Goal: Transaction & Acquisition: Purchase product/service

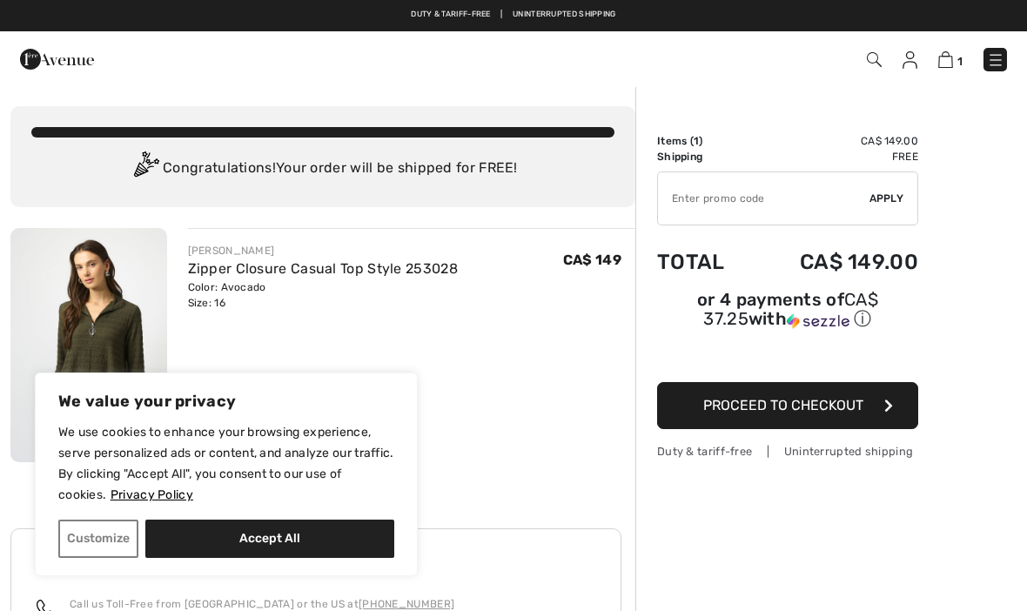
click at [958, 532] on div "Order Summary Details Items ( 1 ) CA$ 149.00 Promo code CA$ 0.00 Shipping Free …" at bounding box center [831, 506] width 392 height 842
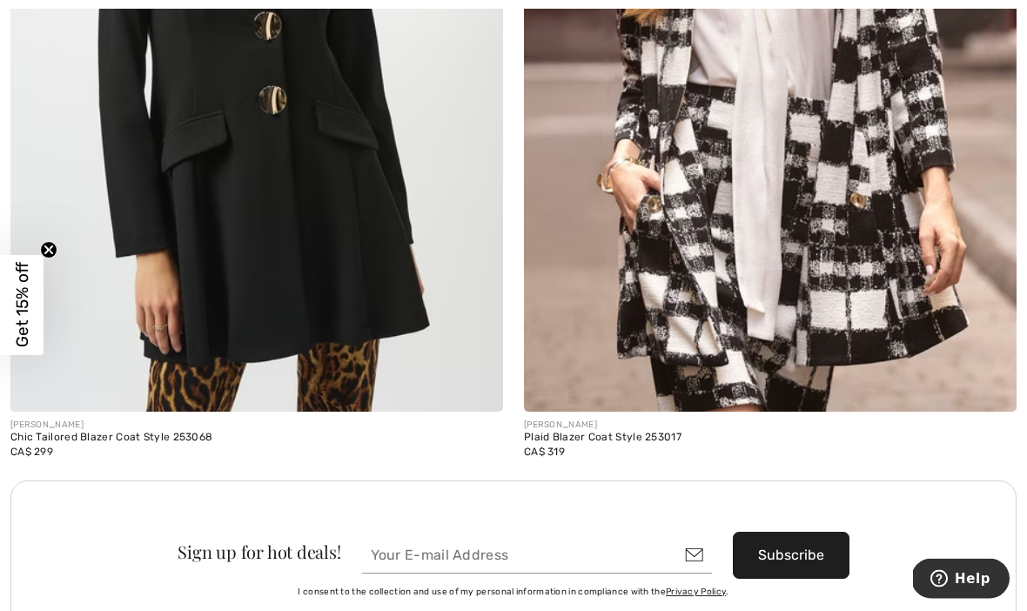
scroll to position [9778, 0]
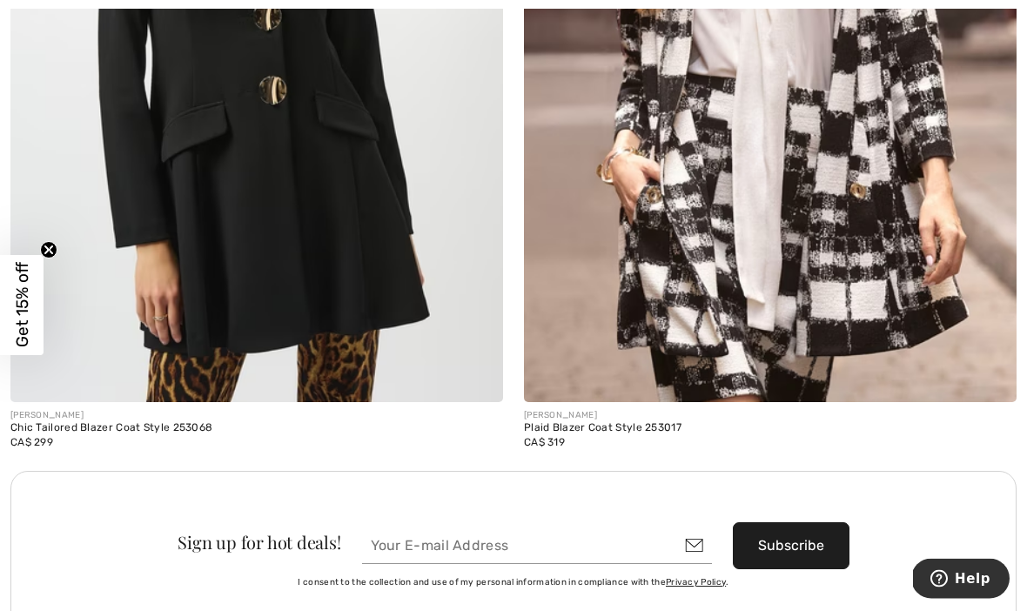
click at [170, 426] on div "Chic Tailored Blazer Coat Style 253068" at bounding box center [256, 429] width 493 height 12
click at [285, 306] on img at bounding box center [256, 33] width 493 height 739
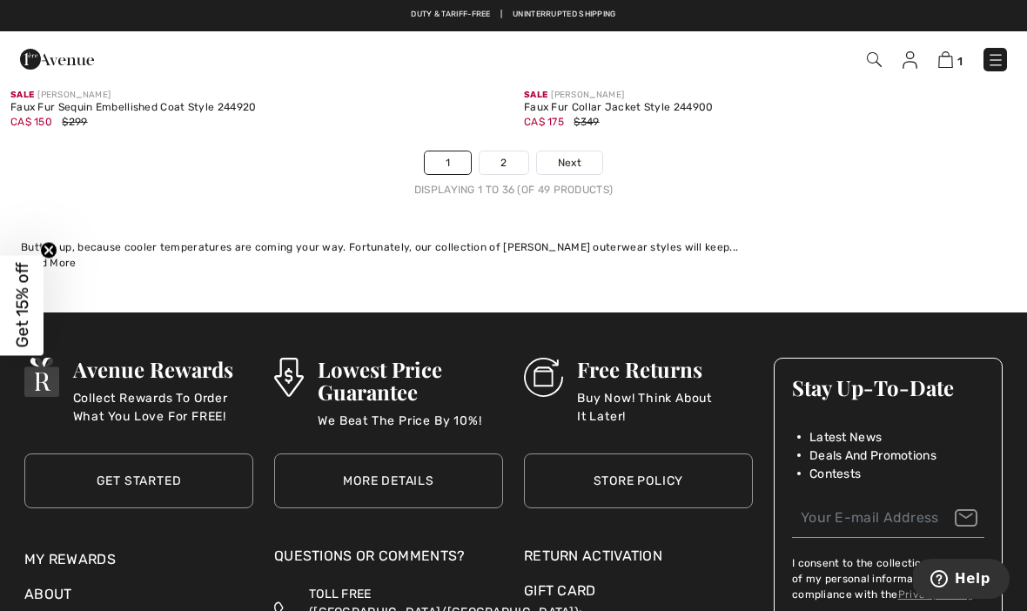
scroll to position [15209, 0]
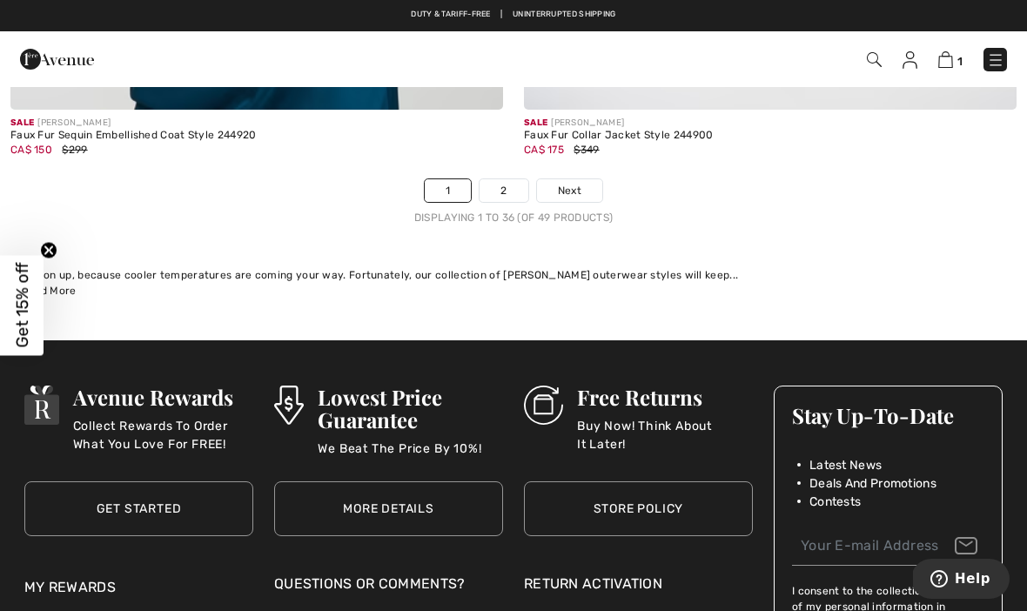
click at [500, 180] on link "2" at bounding box center [504, 190] width 48 height 23
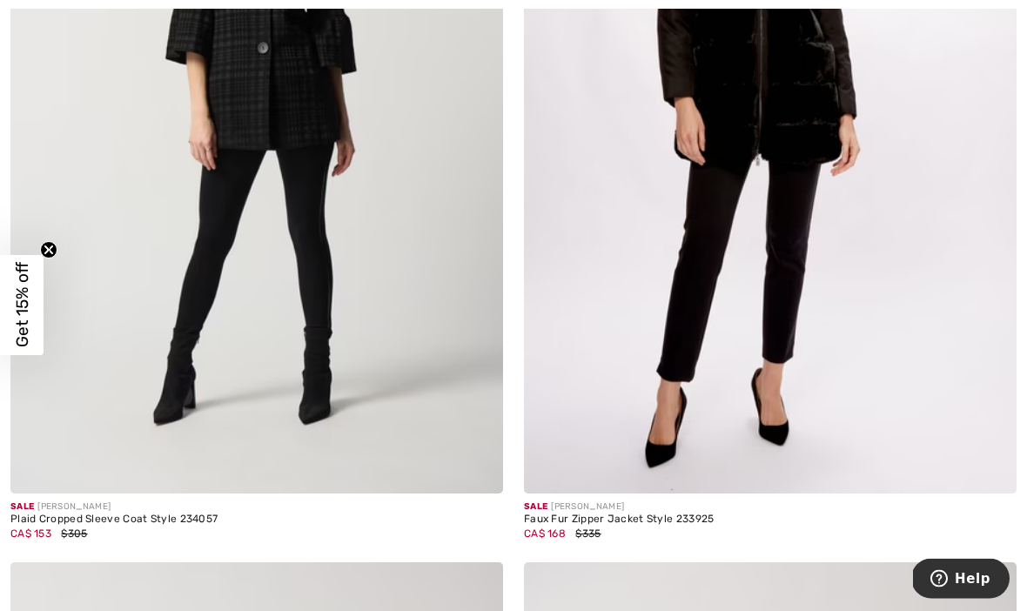
scroll to position [2922, 0]
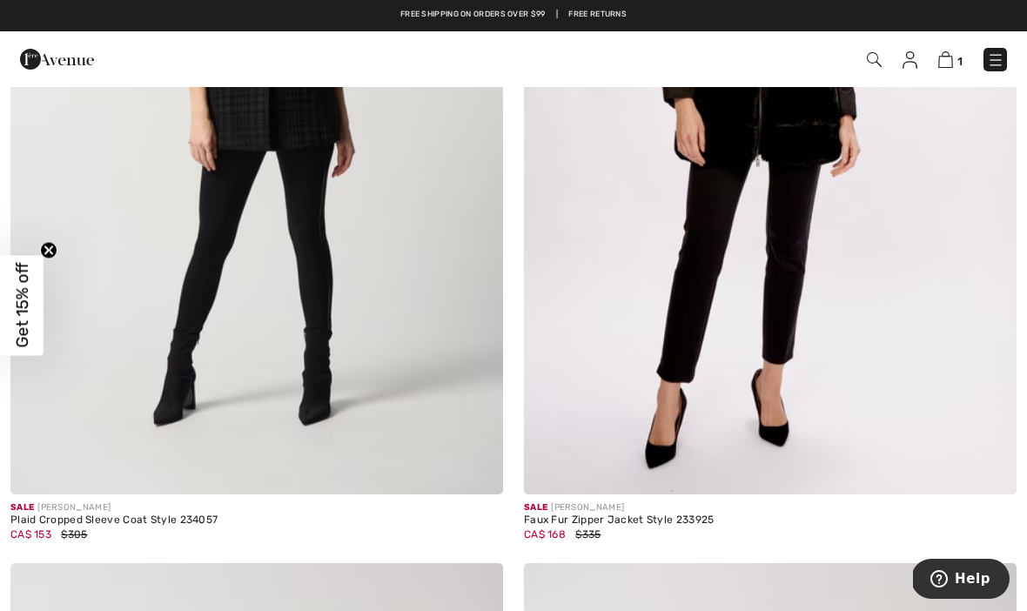
click at [828, 371] on img at bounding box center [770, 124] width 493 height 739
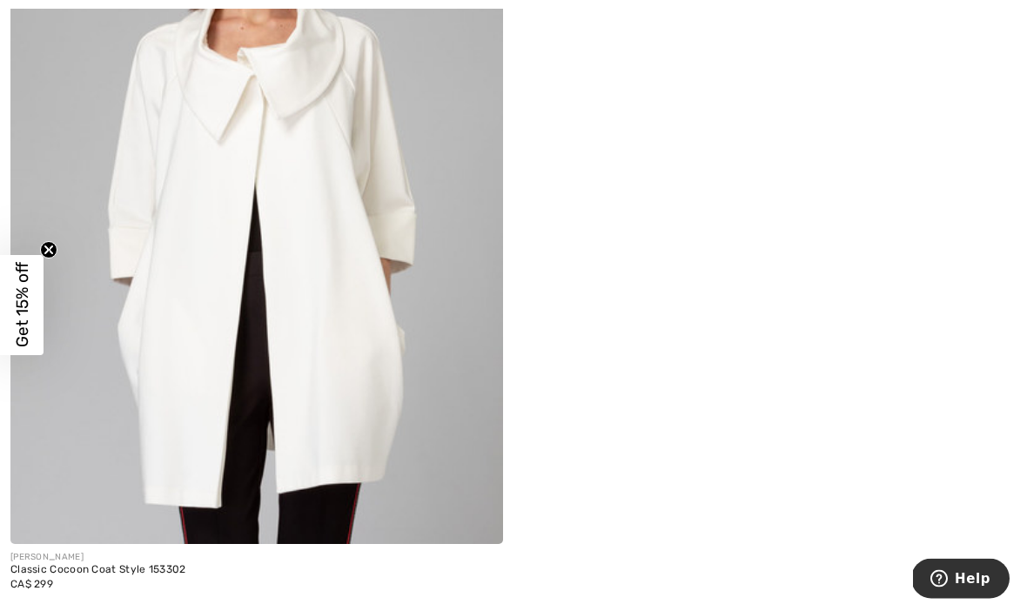
scroll to position [5455, 0]
click at [138, 569] on div "Classic Cocoon Coat Style 153302" at bounding box center [256, 570] width 493 height 12
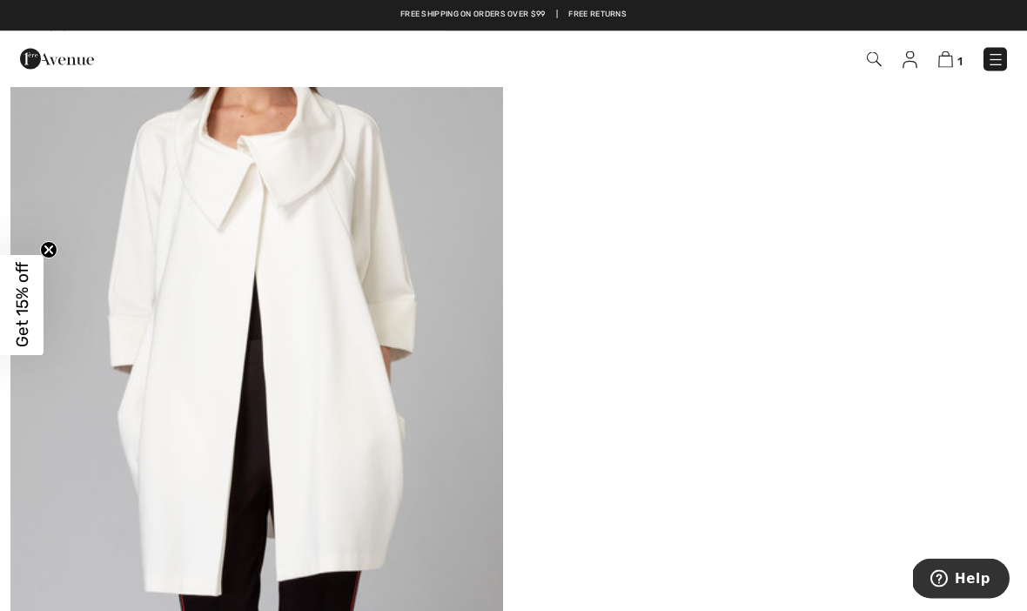
scroll to position [5358, 0]
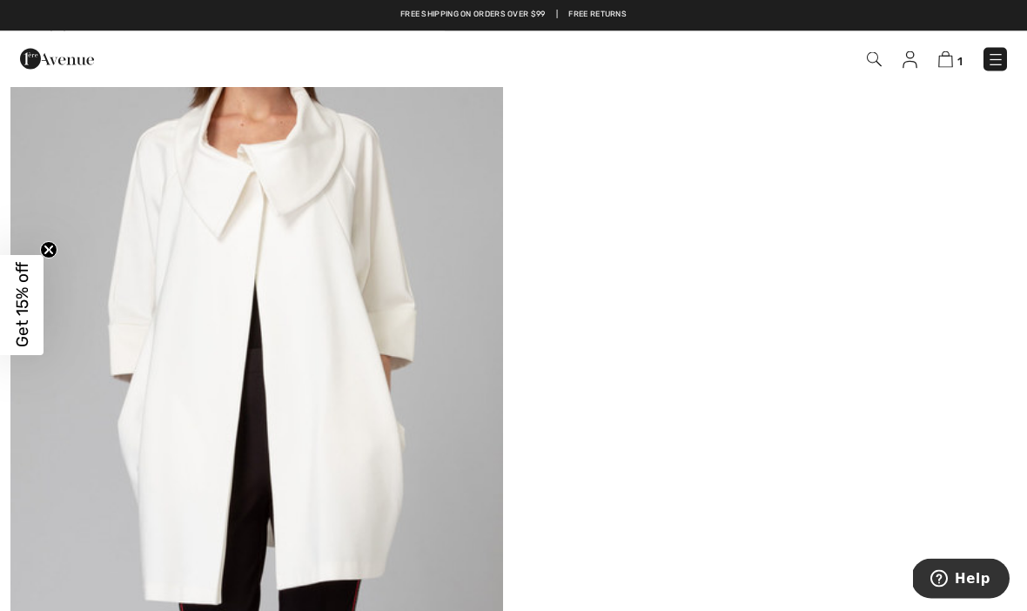
click at [343, 279] on img at bounding box center [256, 272] width 493 height 739
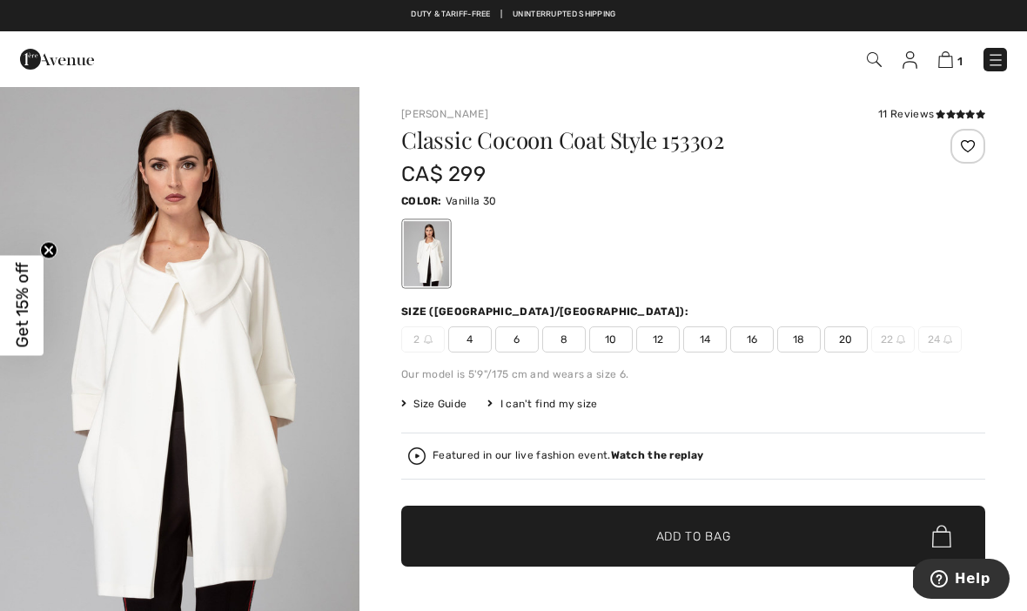
click at [996, 459] on div "[PERSON_NAME] 11 Reviews 11 Reviews Classic Cocoon Coat Style 153302 CA$ 299 Co…" at bounding box center [693, 606] width 668 height 1043
click at [995, 57] on img at bounding box center [995, 59] width 17 height 17
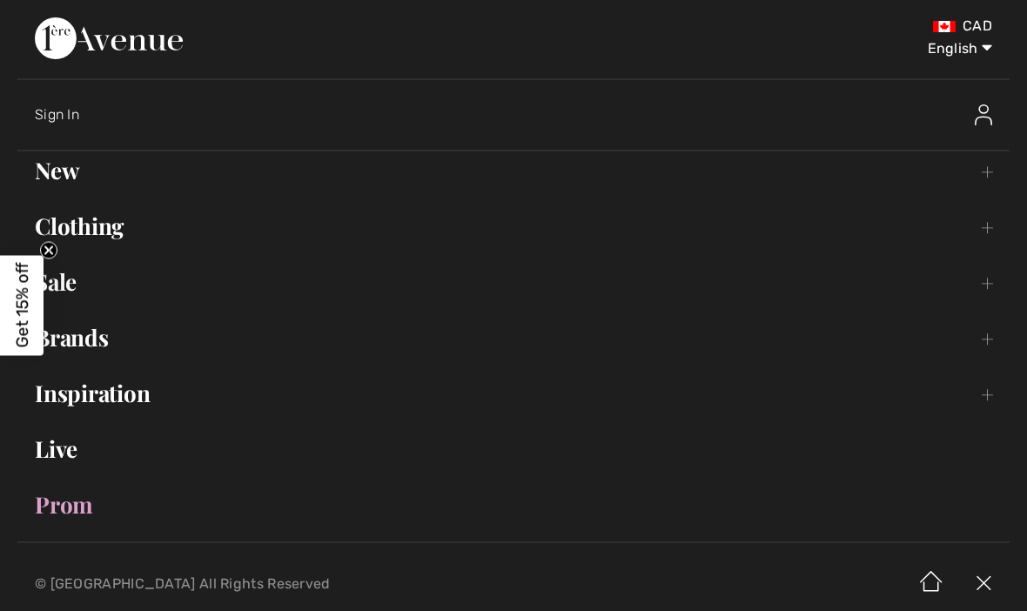
click at [106, 229] on link "Clothing Toggle submenu" at bounding box center [513, 226] width 992 height 38
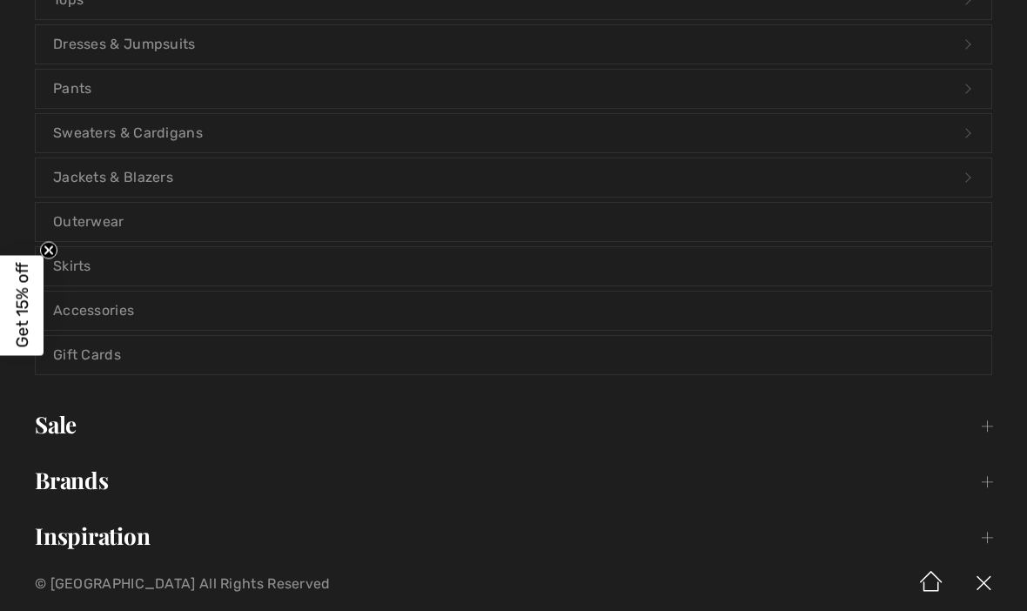
scroll to position [314, 0]
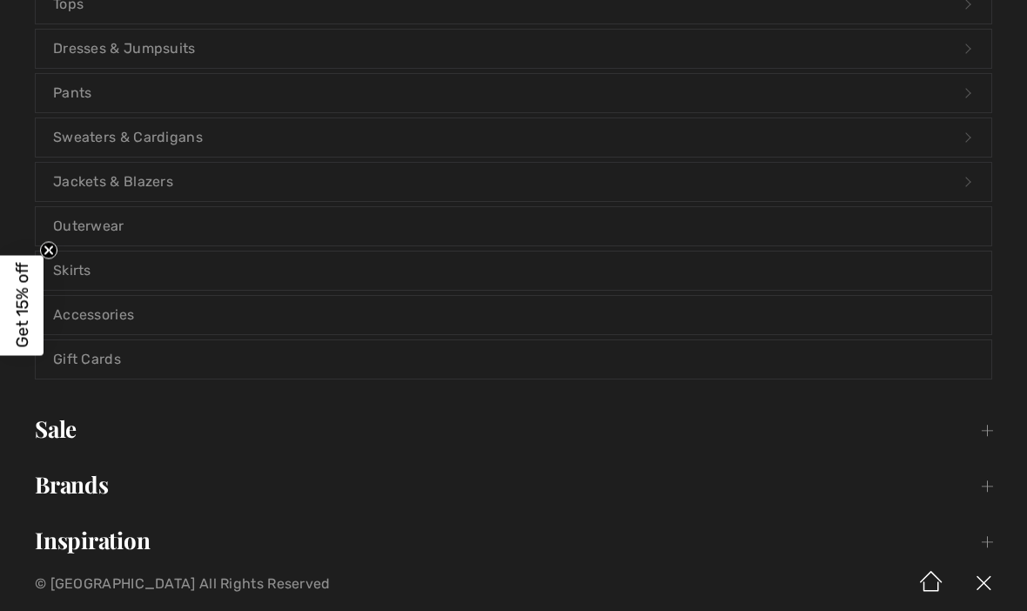
click at [174, 178] on link "Jackets & Blazers Open submenu" at bounding box center [514, 182] width 956 height 38
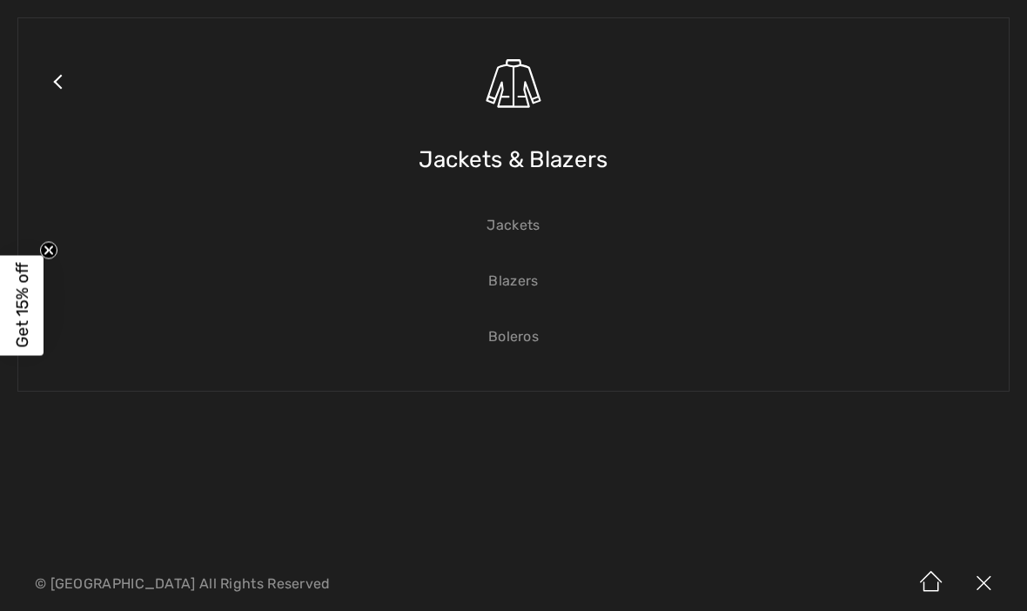
click at [519, 230] on link "Jackets" at bounding box center [514, 225] width 956 height 38
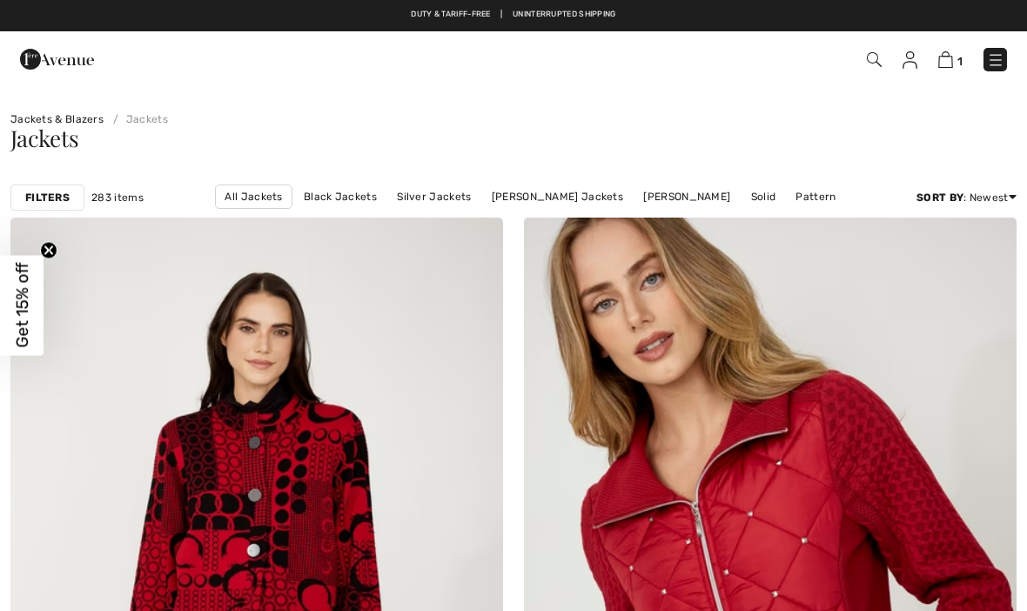
checkbox input "true"
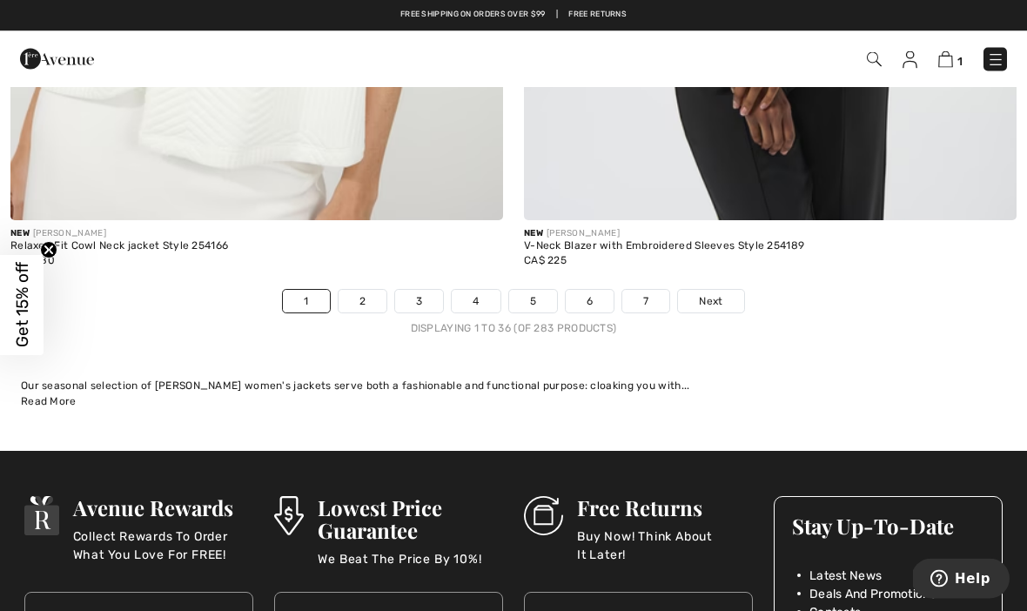
scroll to position [14995, 0]
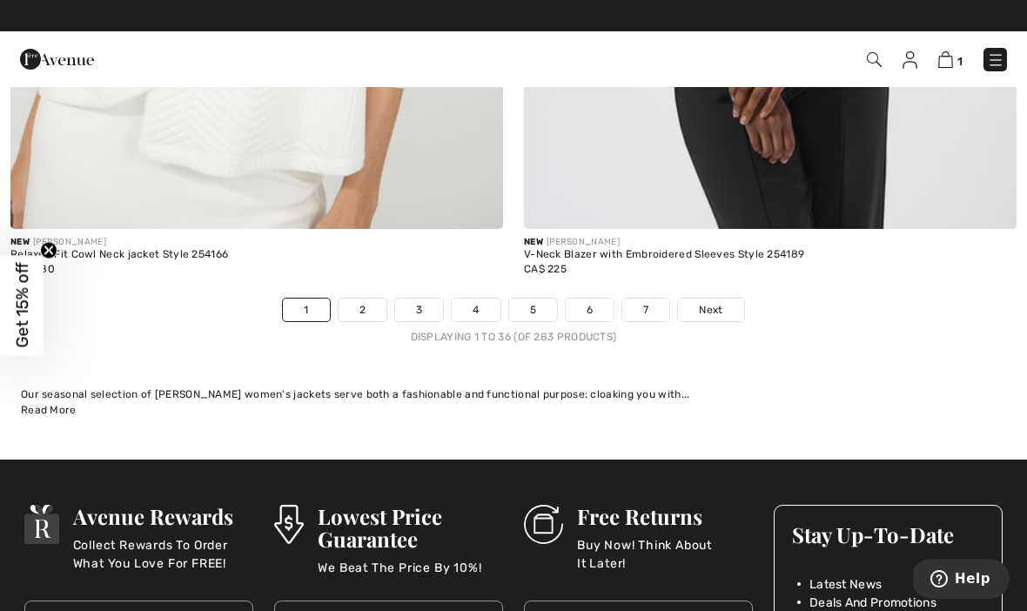
click at [363, 300] on link "2" at bounding box center [363, 310] width 48 height 23
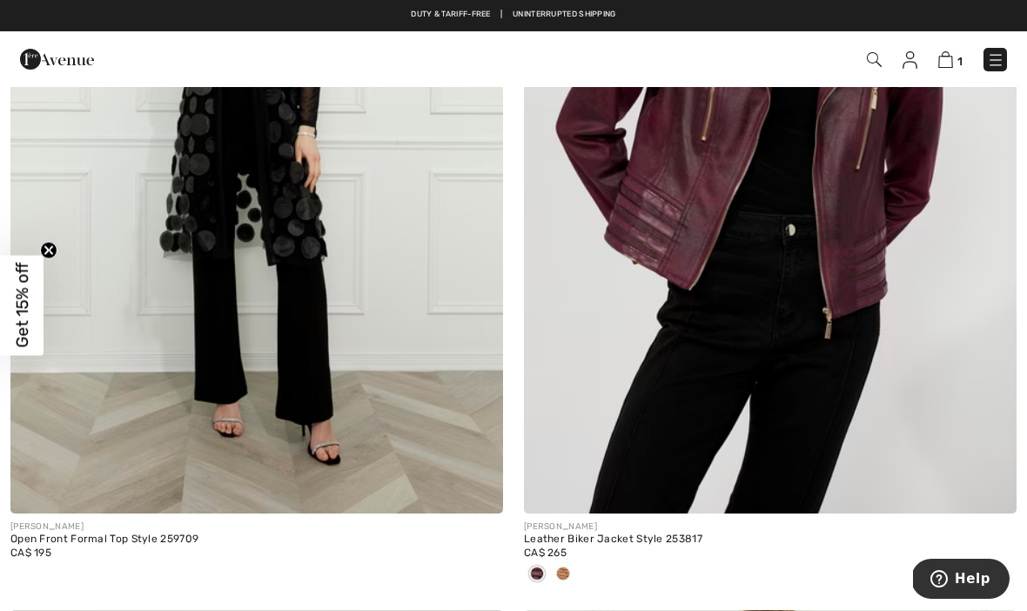
scroll to position [7092, 0]
click at [567, 567] on span at bounding box center [563, 574] width 14 height 14
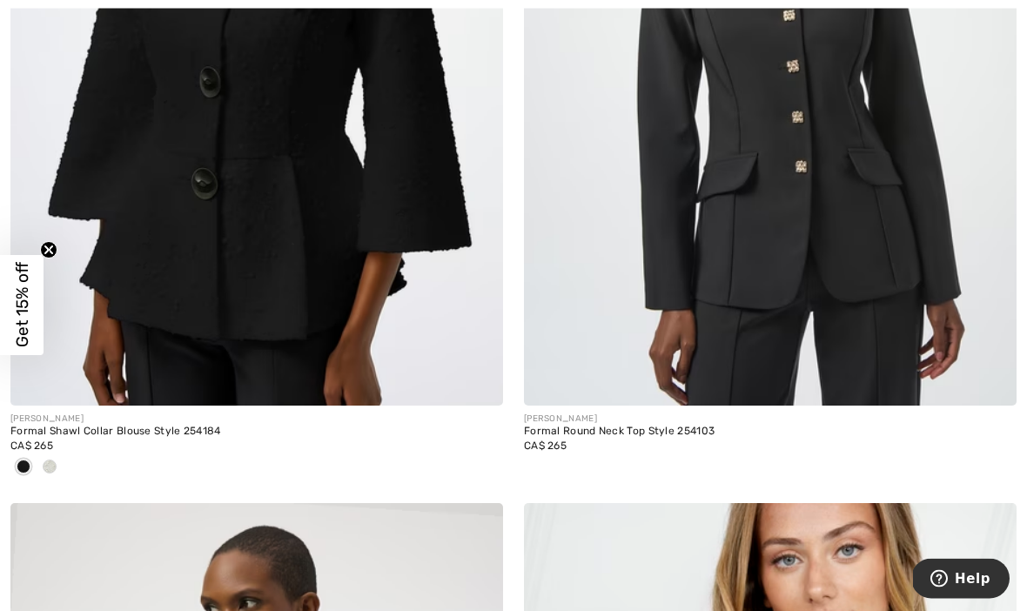
scroll to position [11537, 0]
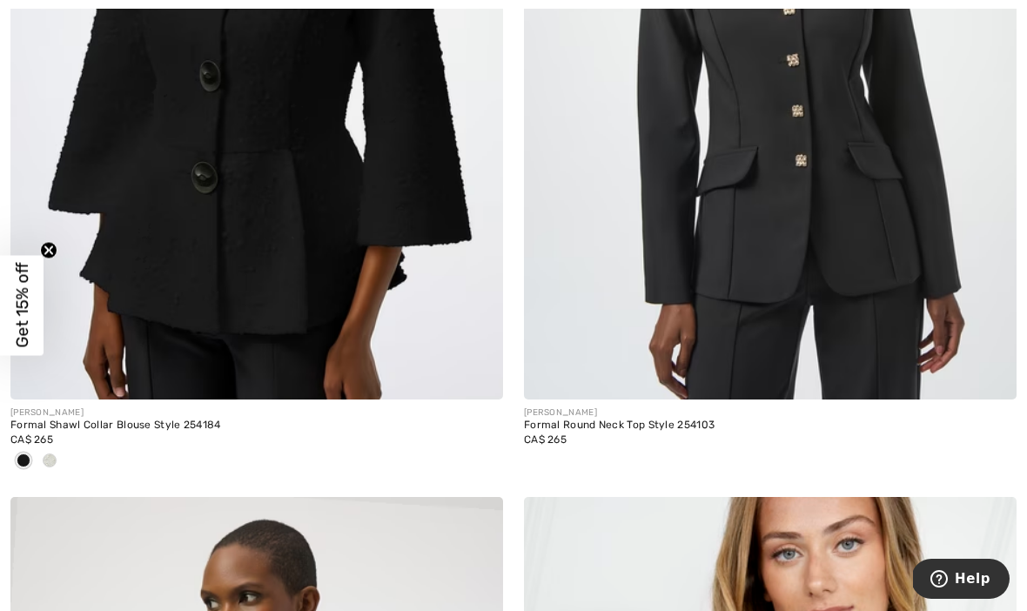
click at [192, 436] on div "CA$ 265" at bounding box center [256, 440] width 493 height 16
click at [260, 307] on img at bounding box center [256, 30] width 493 height 739
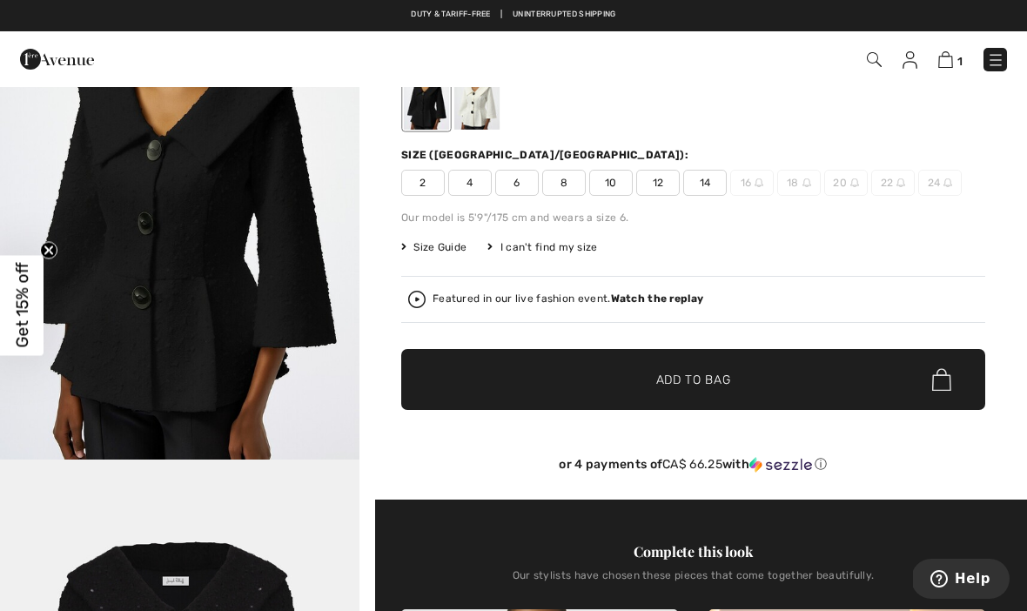
scroll to position [160, 0]
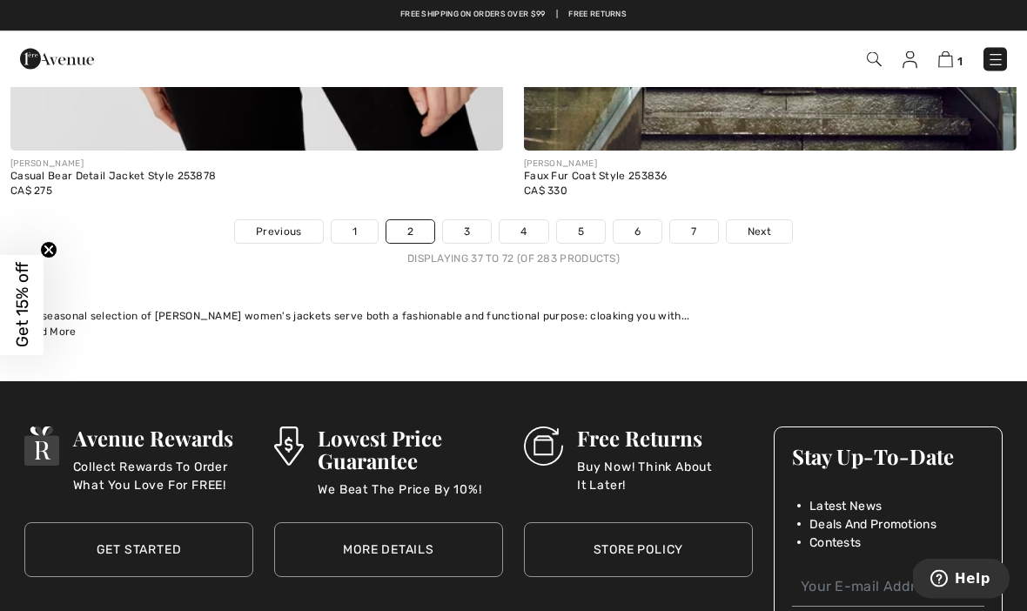
scroll to position [15044, 0]
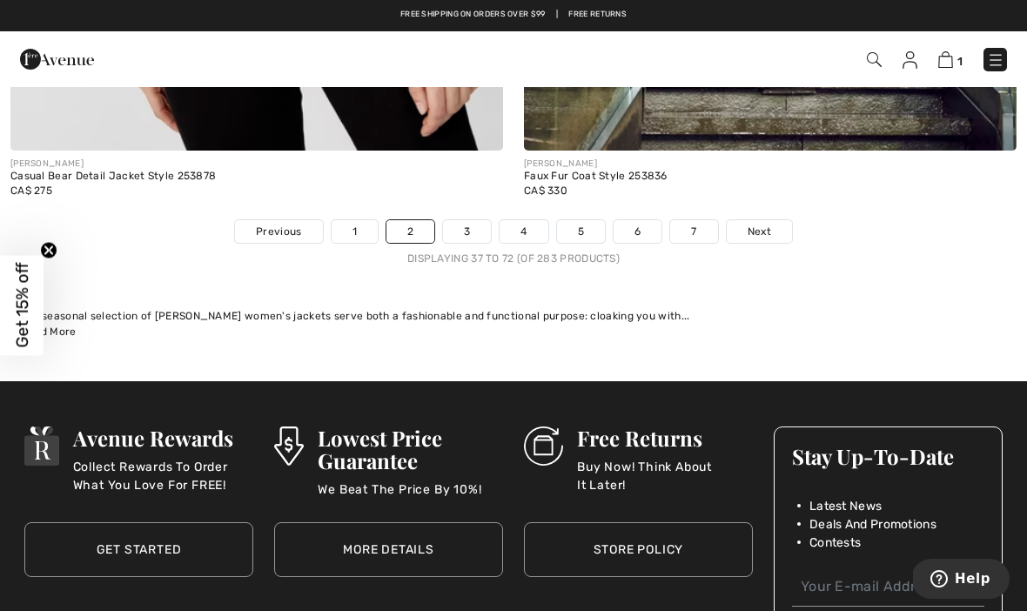
click at [456, 220] on link "3" at bounding box center [467, 231] width 48 height 23
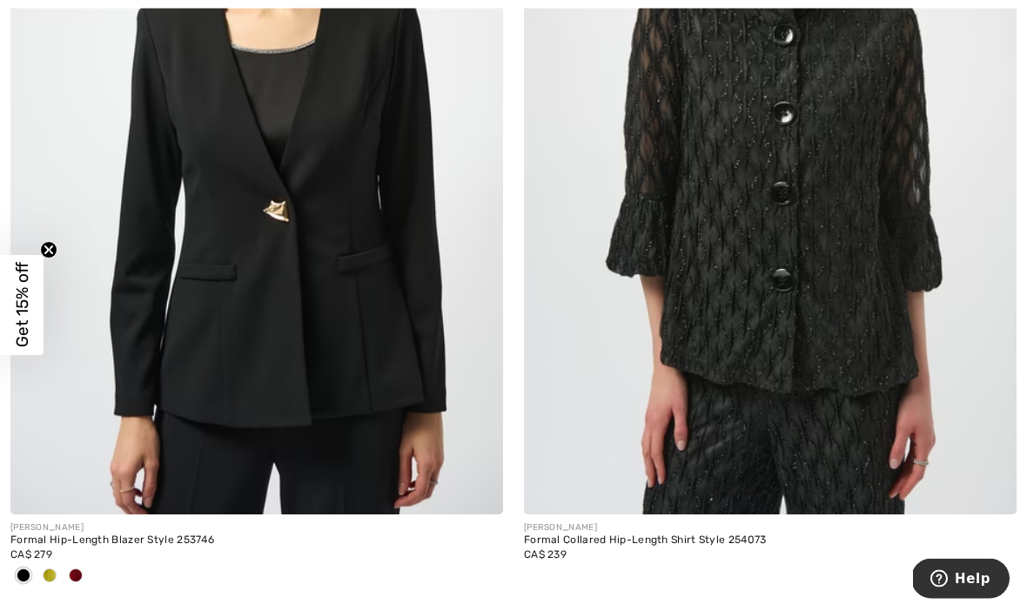
scroll to position [442, 0]
click at [89, 573] on div at bounding box center [256, 576] width 493 height 29
click at [77, 574] on span at bounding box center [76, 575] width 14 height 14
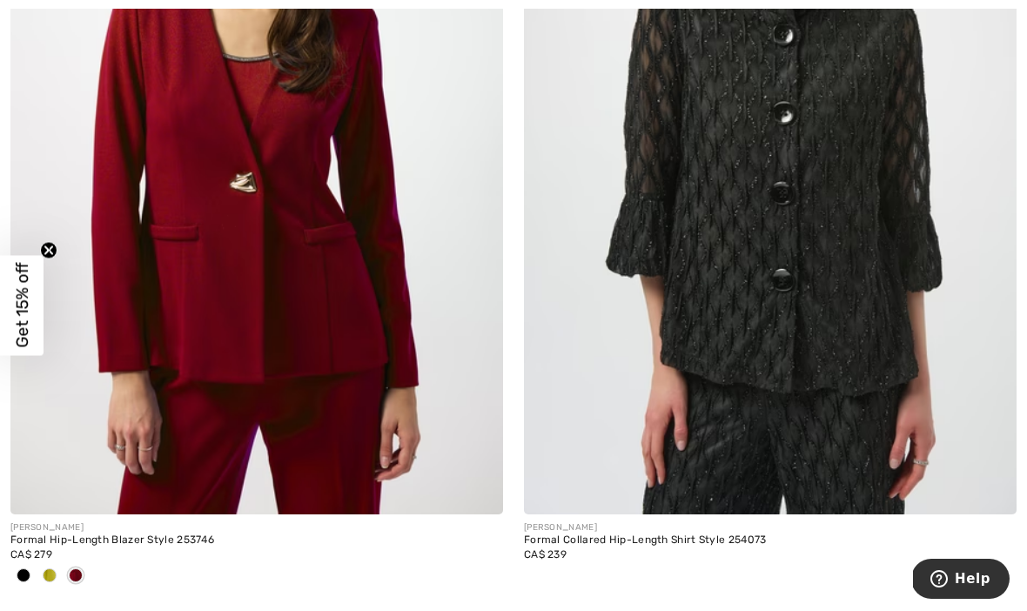
click at [54, 573] on span at bounding box center [50, 575] width 14 height 14
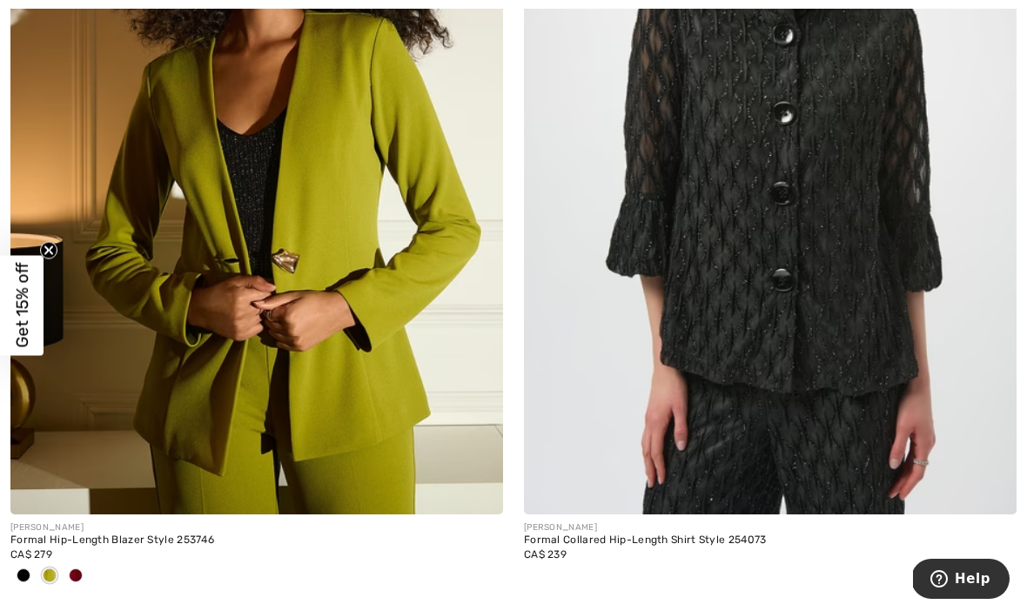
click at [57, 581] on span at bounding box center [50, 575] width 14 height 14
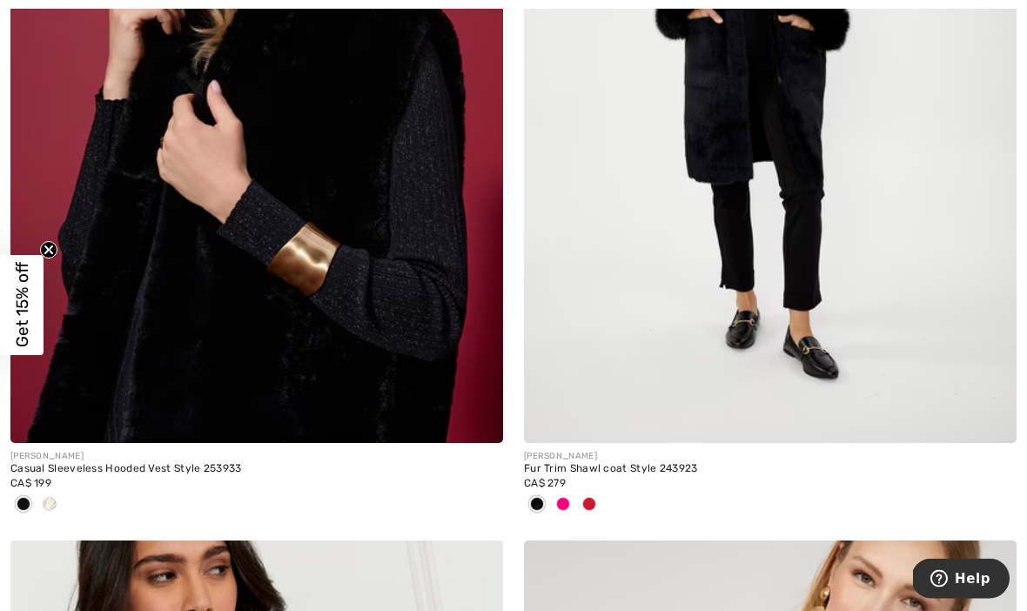
scroll to position [6413, 0]
click at [591, 503] on span at bounding box center [589, 504] width 14 height 14
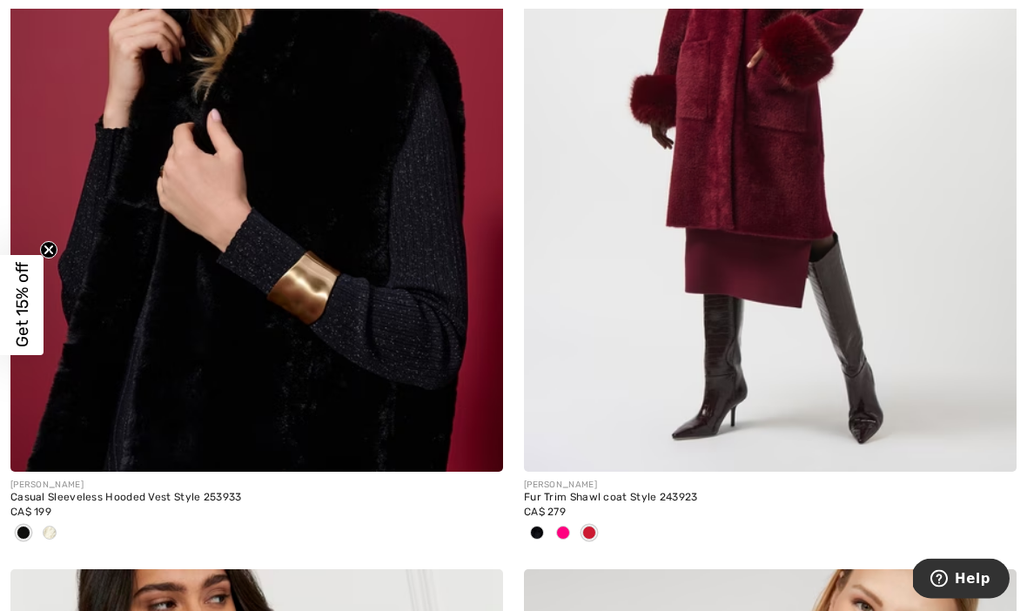
scroll to position [6450, 0]
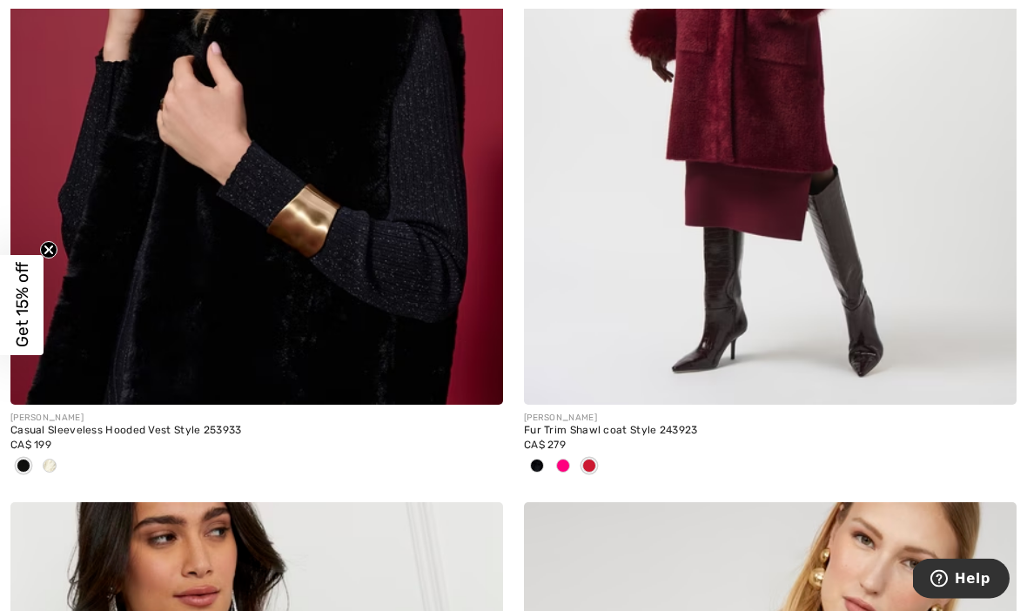
click at [542, 463] on span at bounding box center [537, 467] width 14 height 14
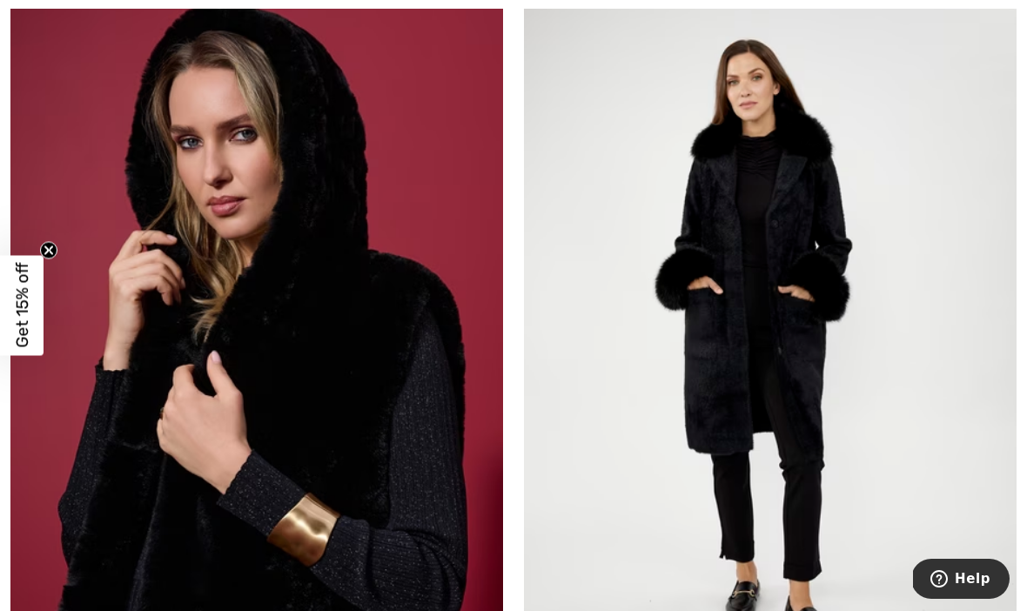
scroll to position [6143, 0]
click at [840, 460] on img at bounding box center [770, 343] width 493 height 739
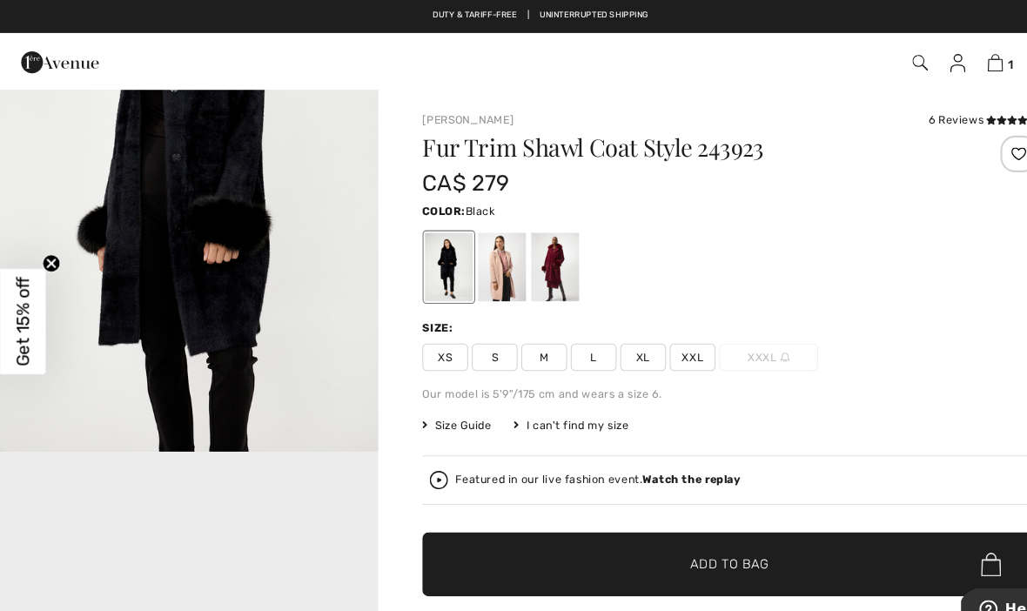
scroll to position [734, 0]
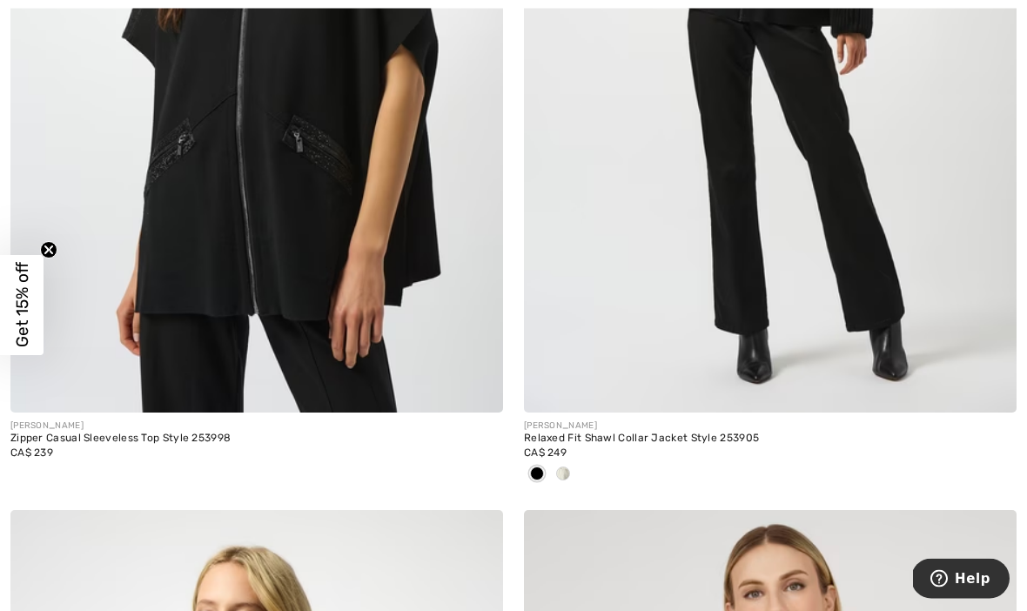
scroll to position [8893, 0]
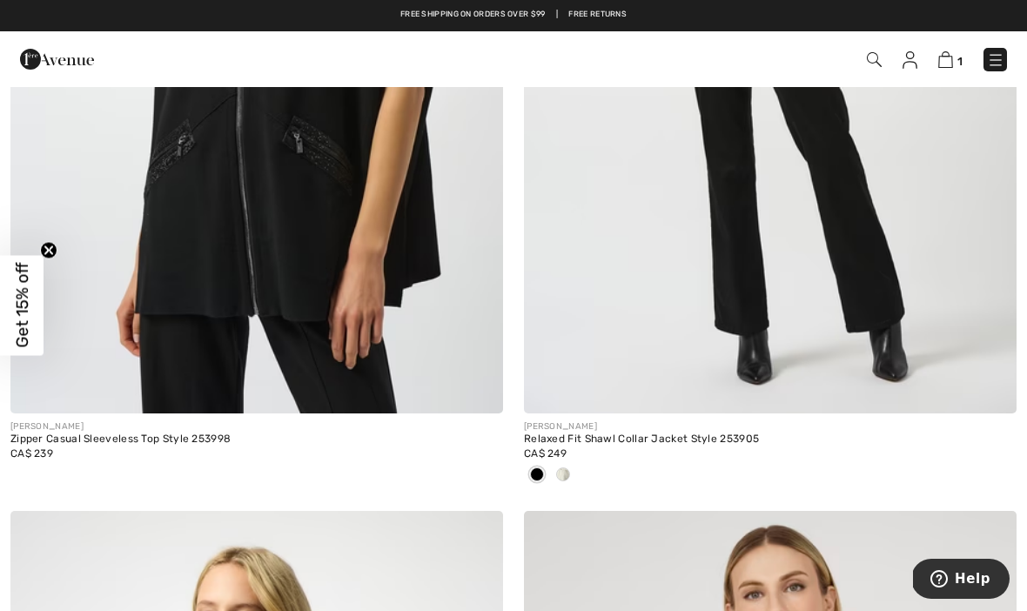
click at [565, 470] on span at bounding box center [563, 474] width 14 height 14
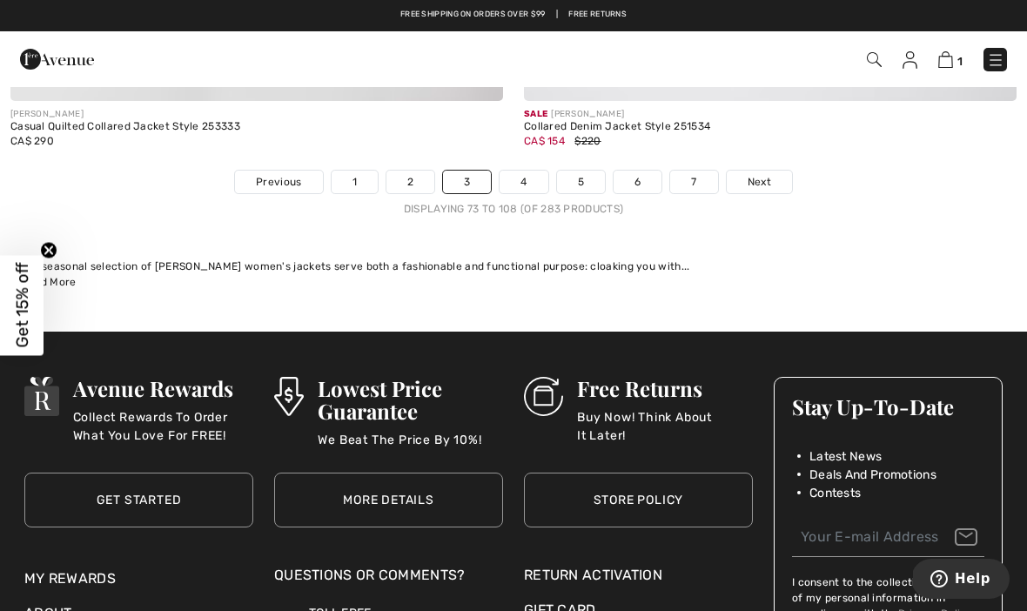
scroll to position [15089, 0]
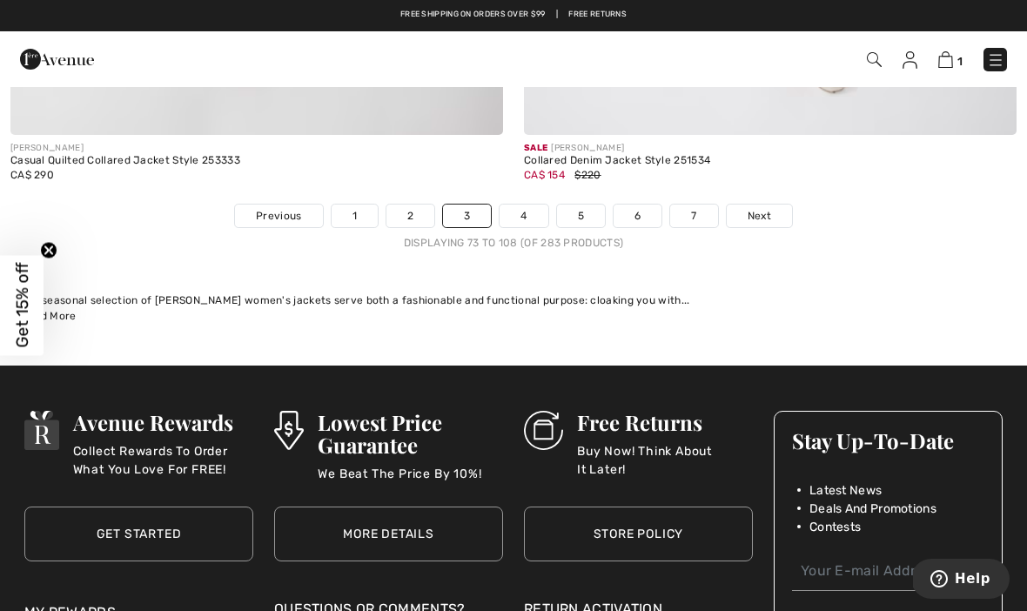
click at [530, 209] on link "4" at bounding box center [524, 216] width 48 height 23
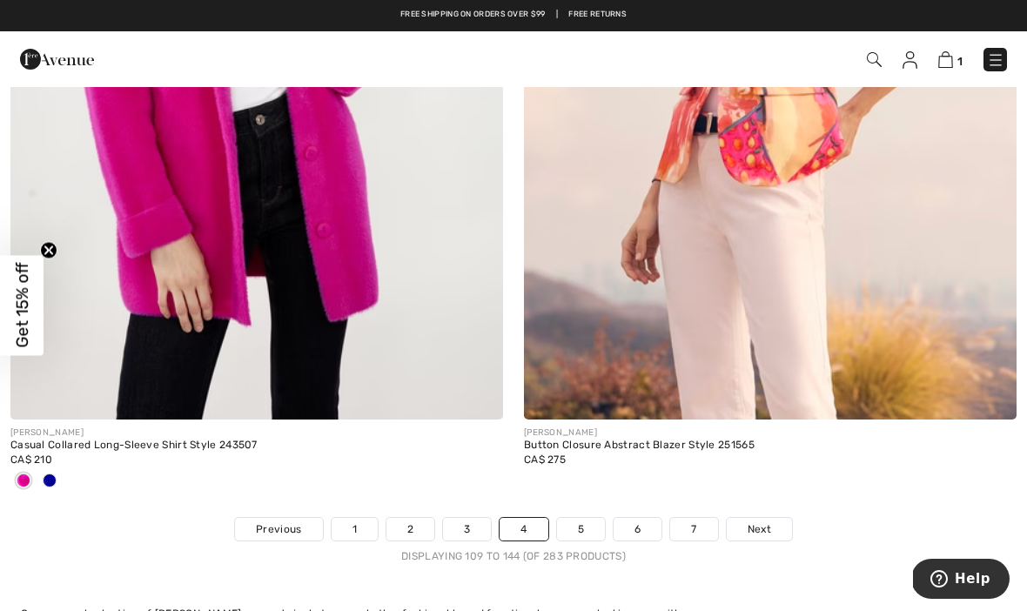
scroll to position [14745, 0]
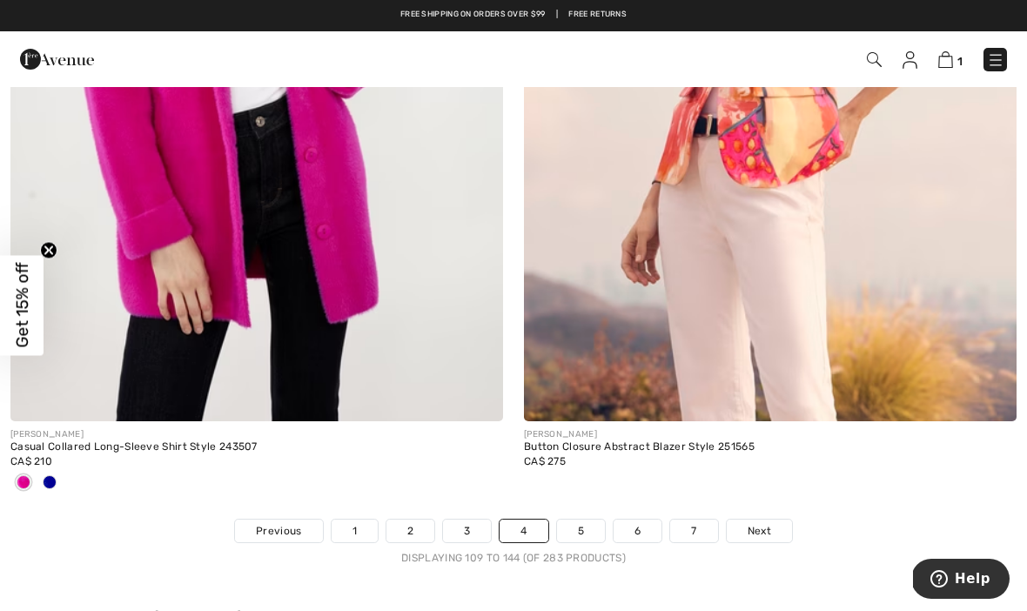
click at [581, 525] on link "5" at bounding box center [581, 531] width 48 height 23
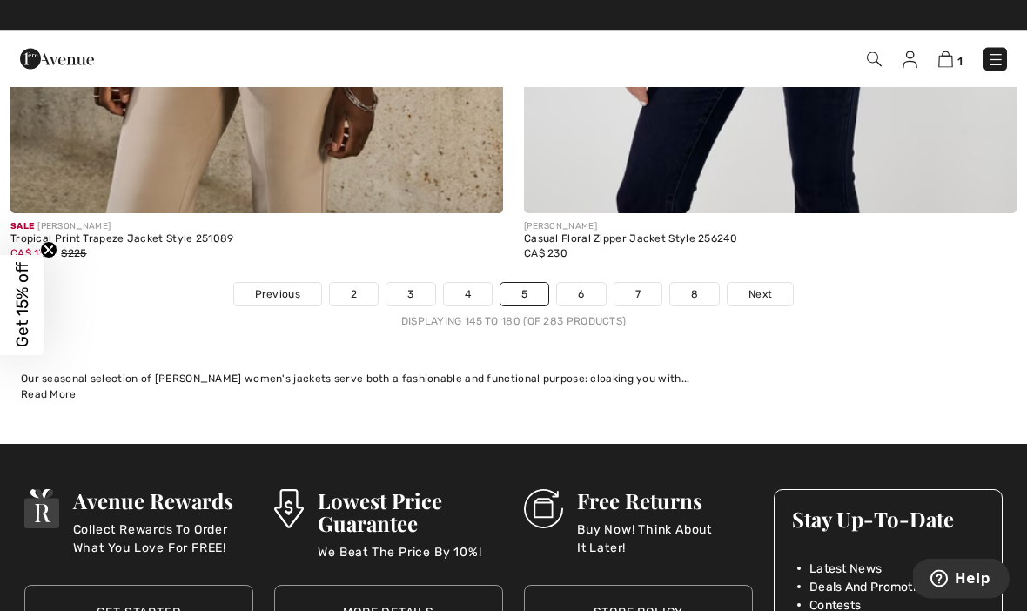
scroll to position [15000, 0]
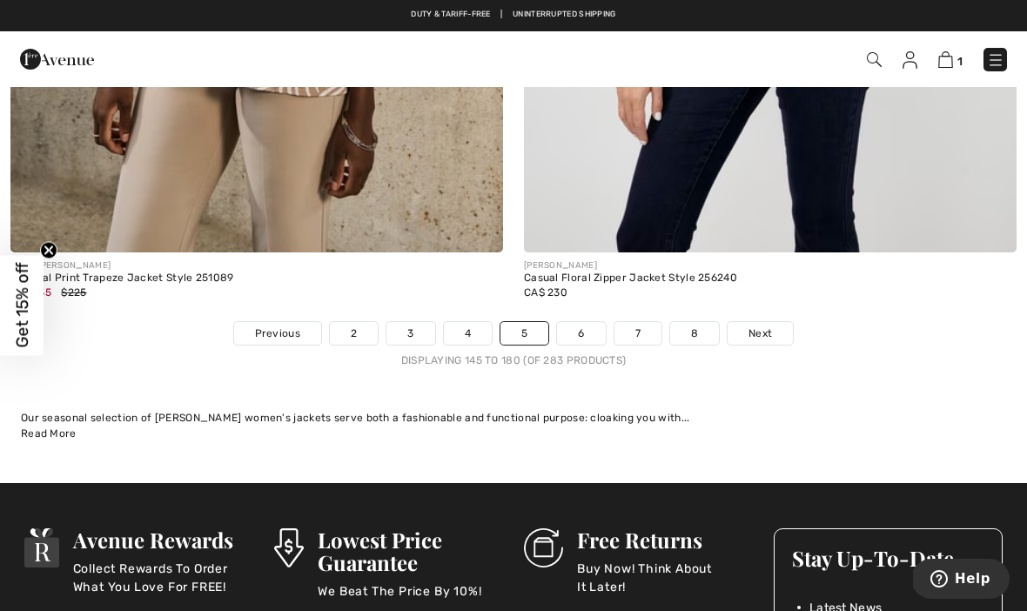
click at [576, 325] on link "6" at bounding box center [581, 333] width 48 height 23
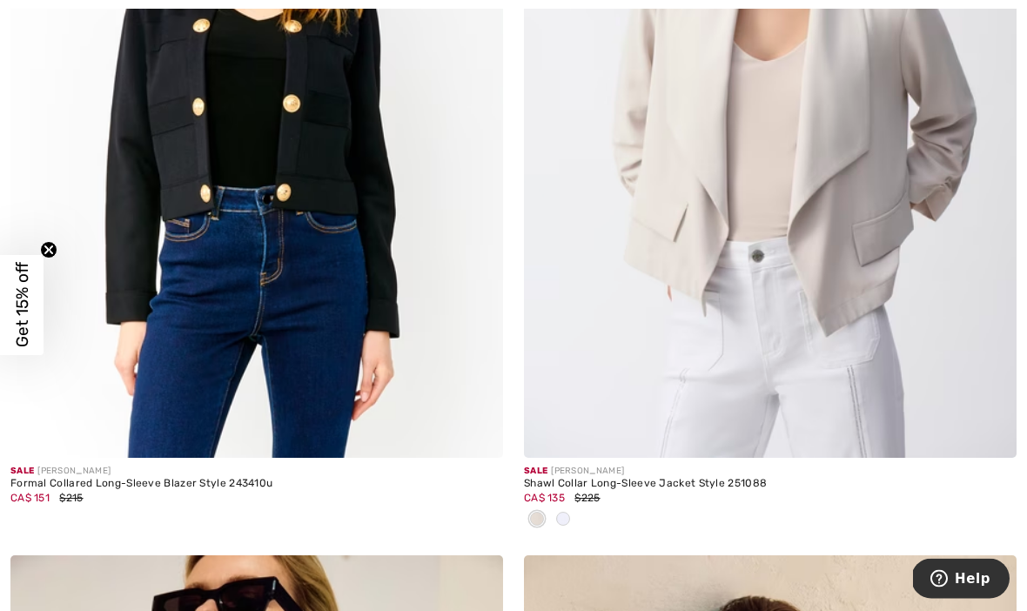
scroll to position [6484, 0]
click at [885, 325] on img at bounding box center [770, 88] width 493 height 739
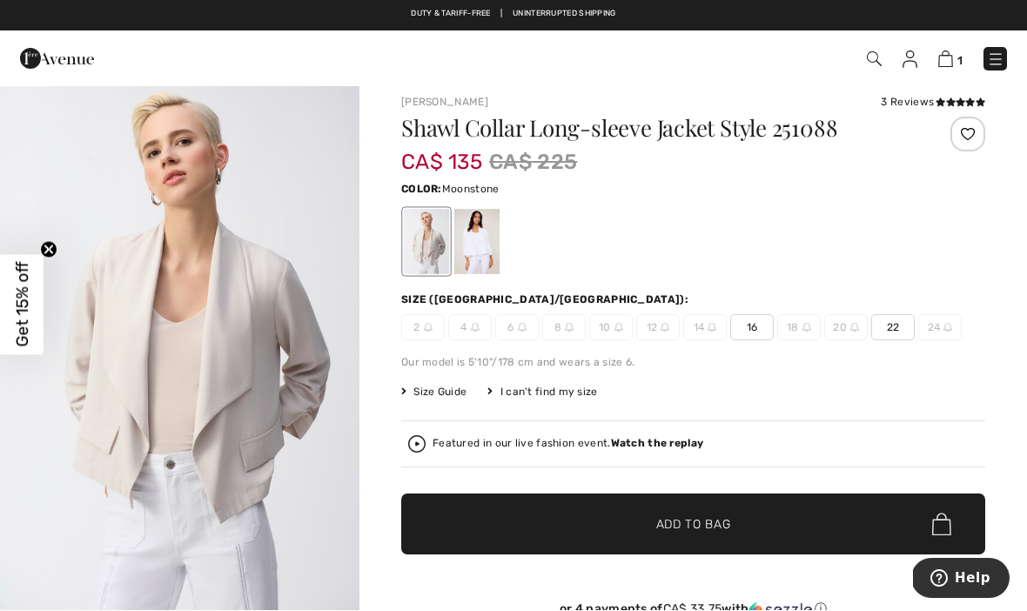
scroll to position [12, 0]
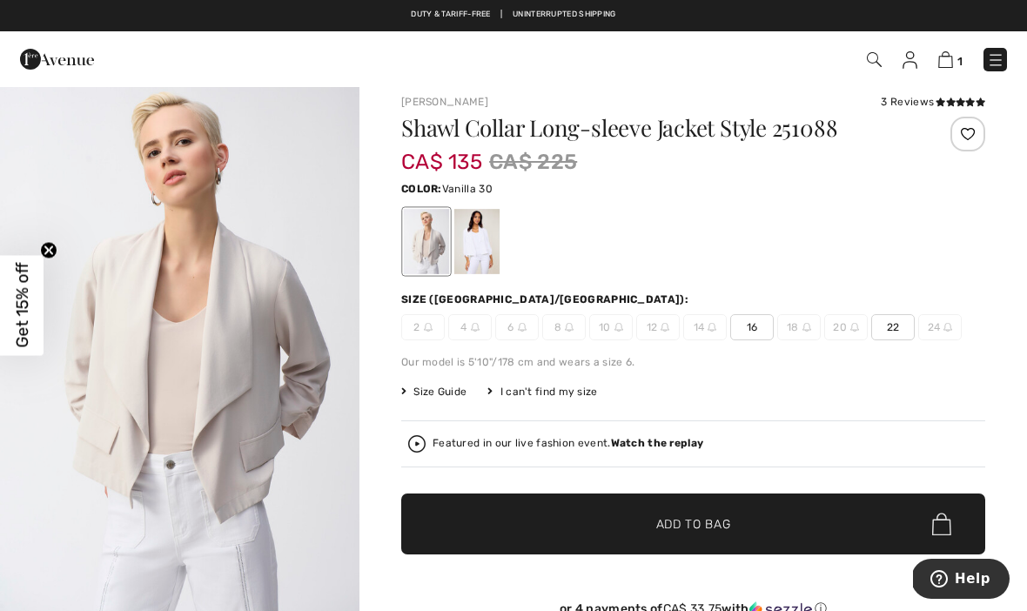
click at [487, 255] on div at bounding box center [476, 241] width 45 height 65
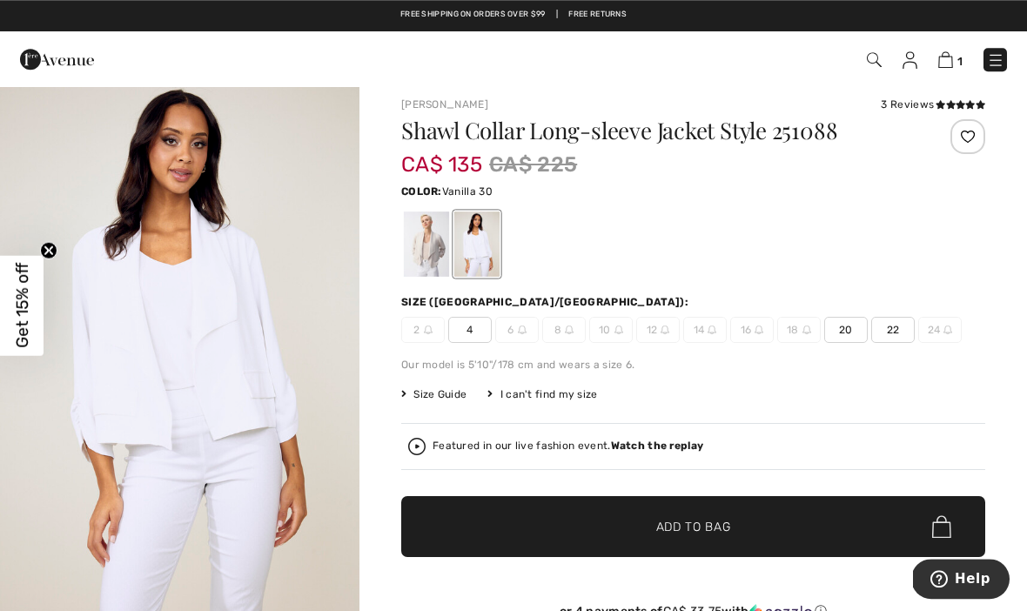
scroll to position [0, 0]
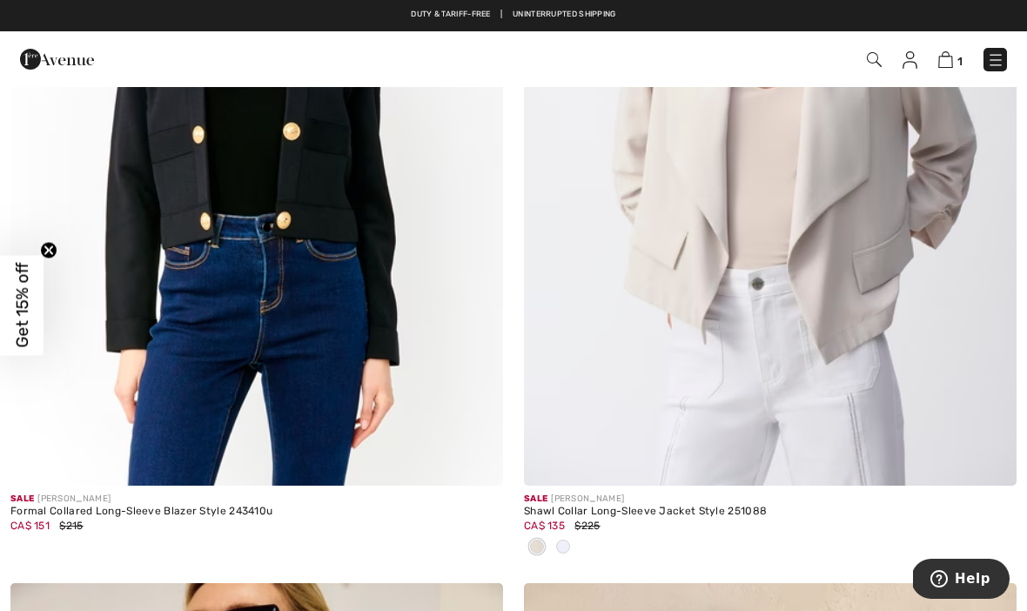
scroll to position [6456, 0]
click at [567, 545] on span at bounding box center [563, 548] width 14 height 14
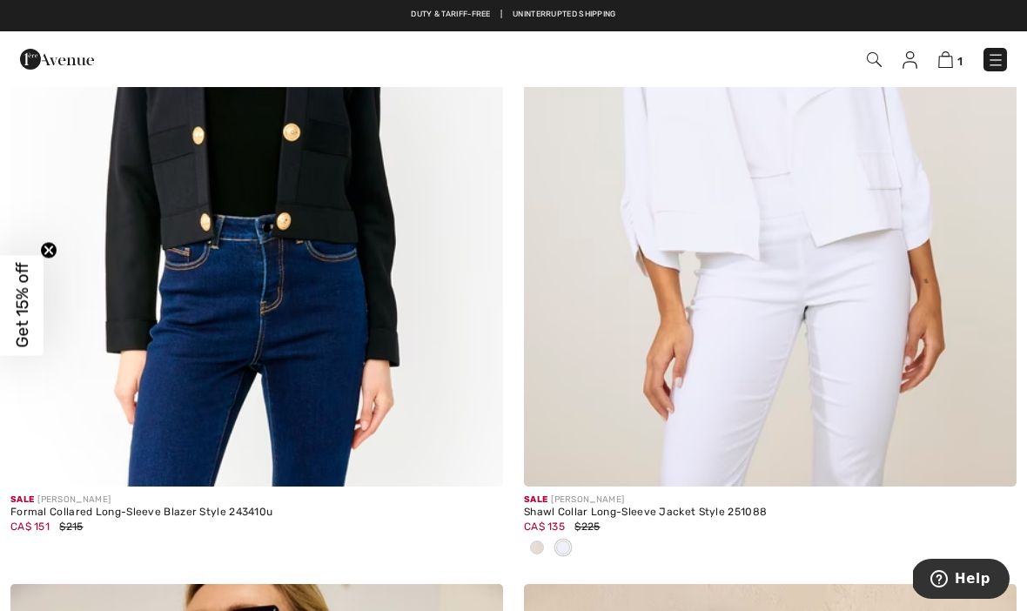
click at [539, 547] on span at bounding box center [537, 548] width 14 height 14
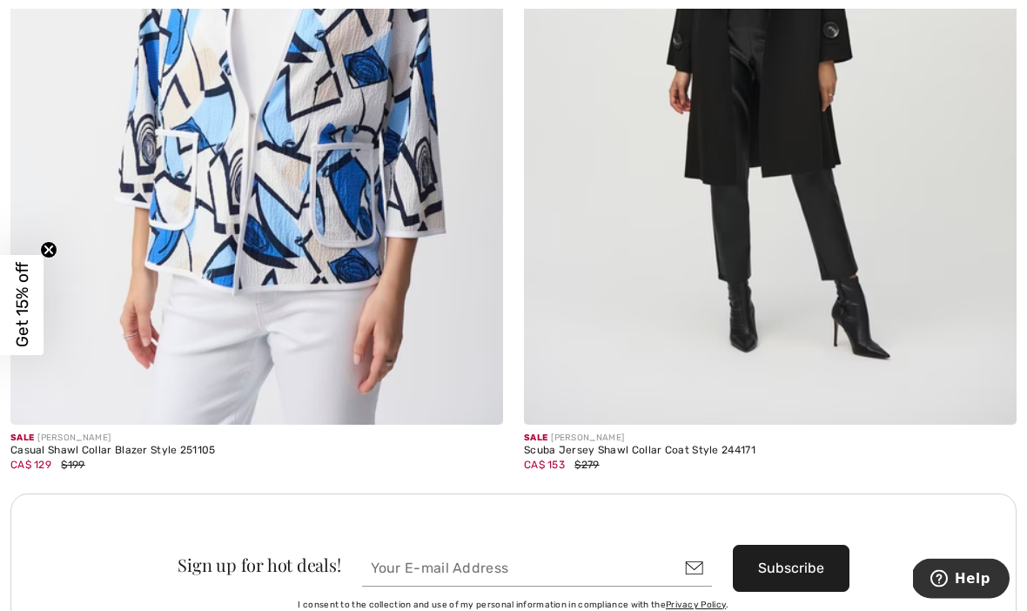
scroll to position [9855, 0]
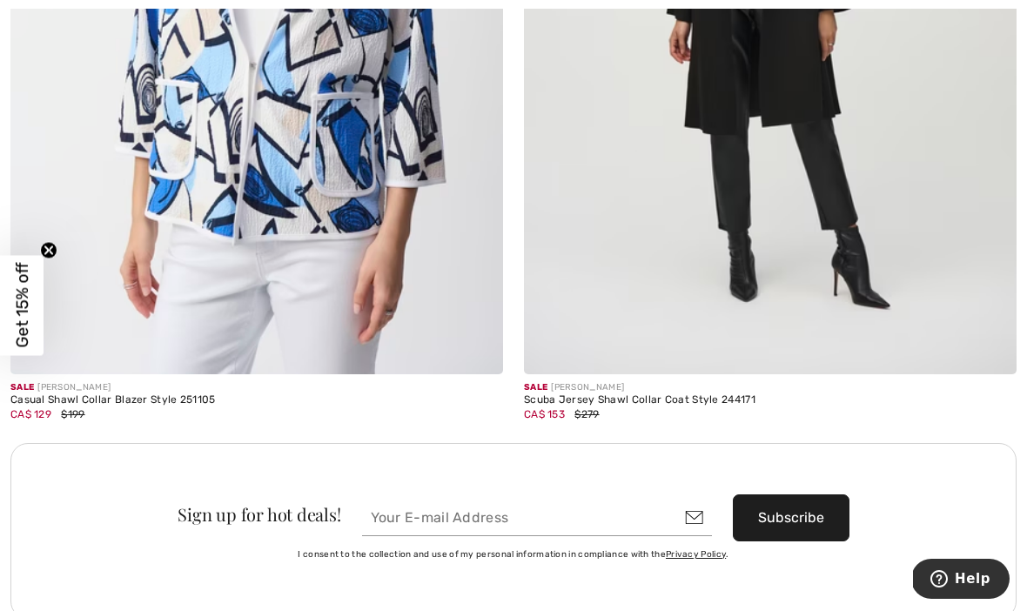
click at [773, 394] on div "Scuba Jersey Shawl Collar Coat Style 244171" at bounding box center [770, 400] width 493 height 12
click at [851, 265] on img at bounding box center [770, 4] width 493 height 739
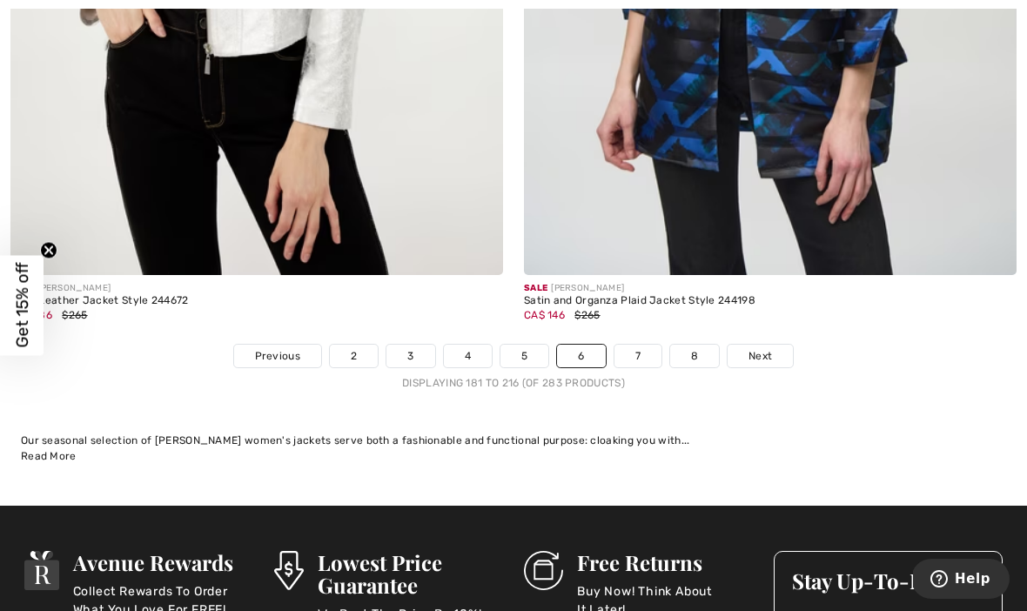
scroll to position [15178, 0]
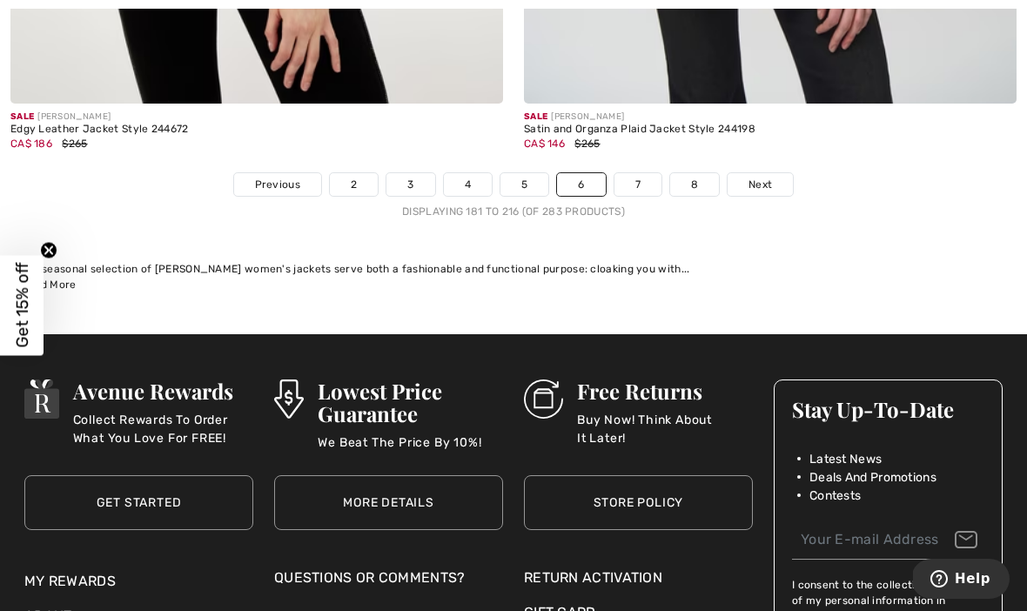
click at [631, 173] on link "7" at bounding box center [637, 184] width 47 height 23
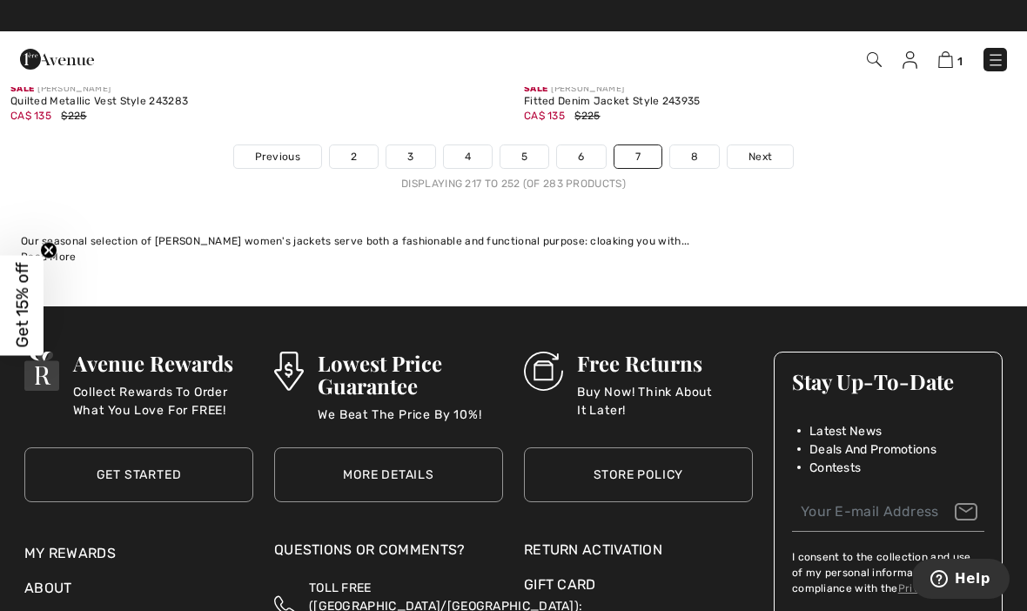
scroll to position [15051, 0]
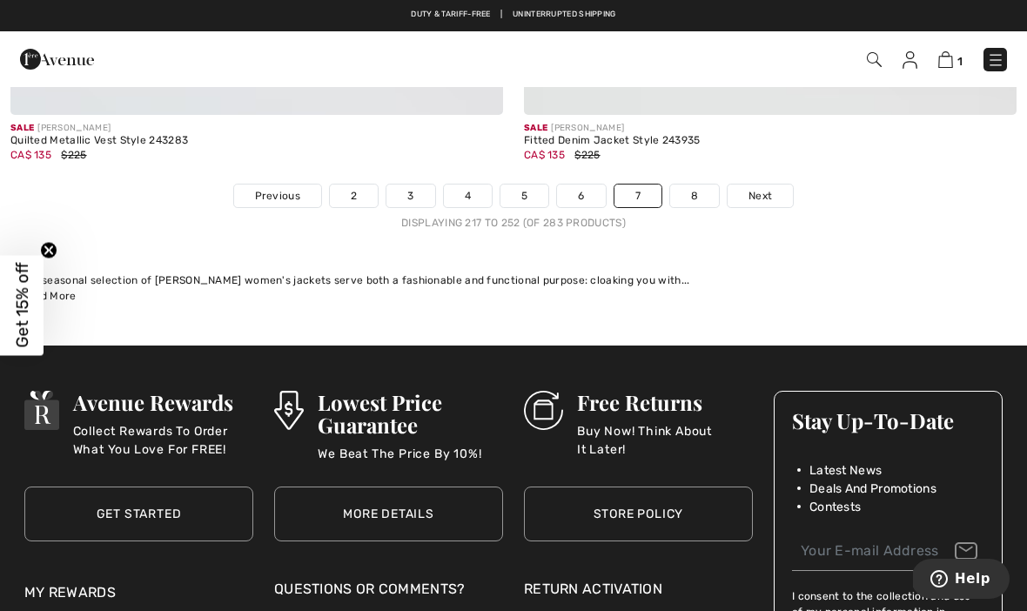
click at [695, 189] on link "8" at bounding box center [694, 196] width 49 height 23
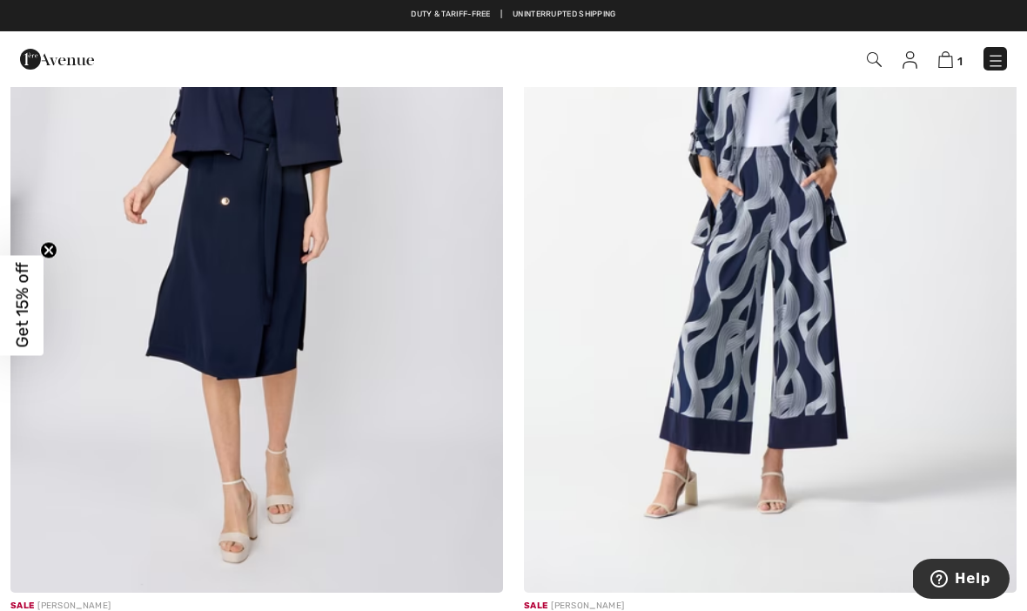
scroll to position [4406, 0]
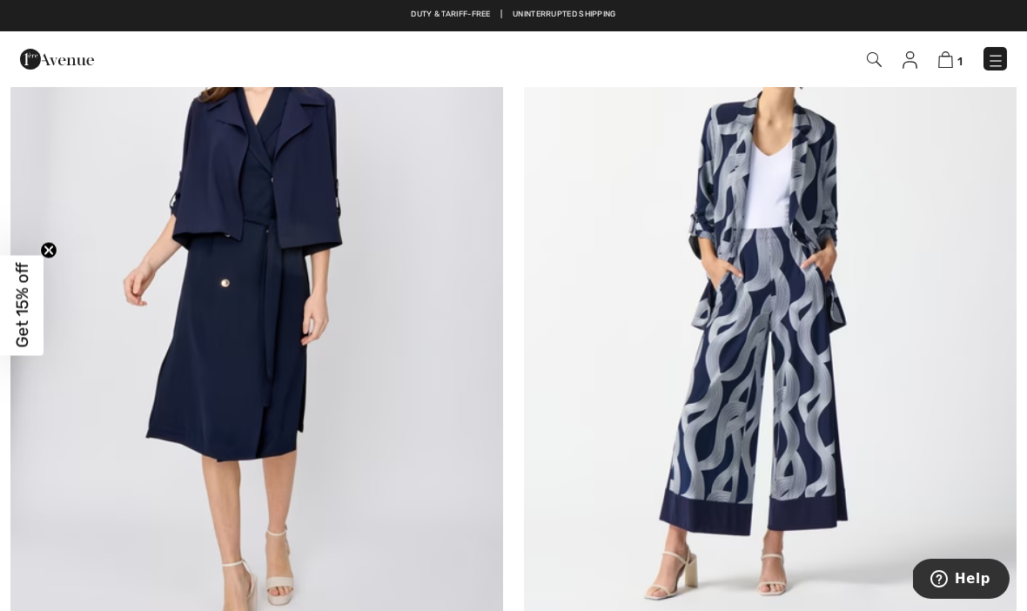
click at [1002, 51] on img at bounding box center [995, 59] width 17 height 17
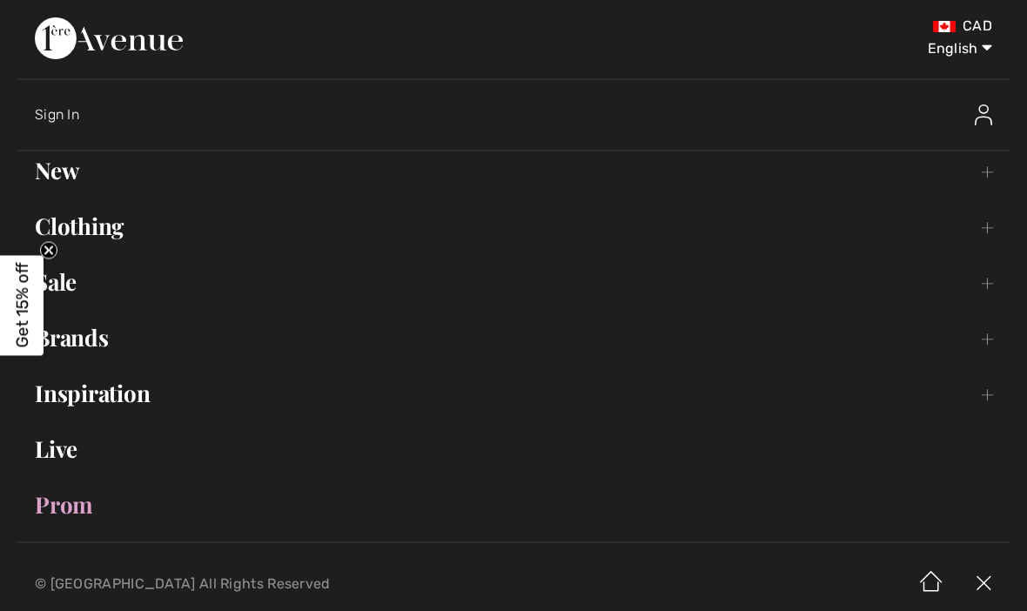
scroll to position [0, 0]
click at [984, 180] on link "New Toggle submenu" at bounding box center [513, 170] width 992 height 38
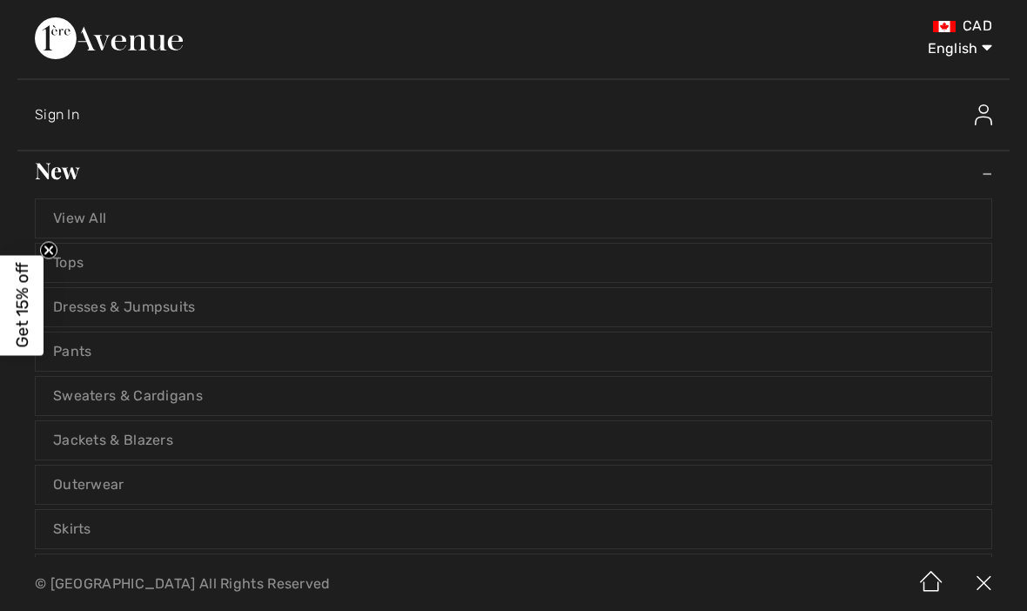
click at [114, 212] on link "View All" at bounding box center [514, 218] width 956 height 38
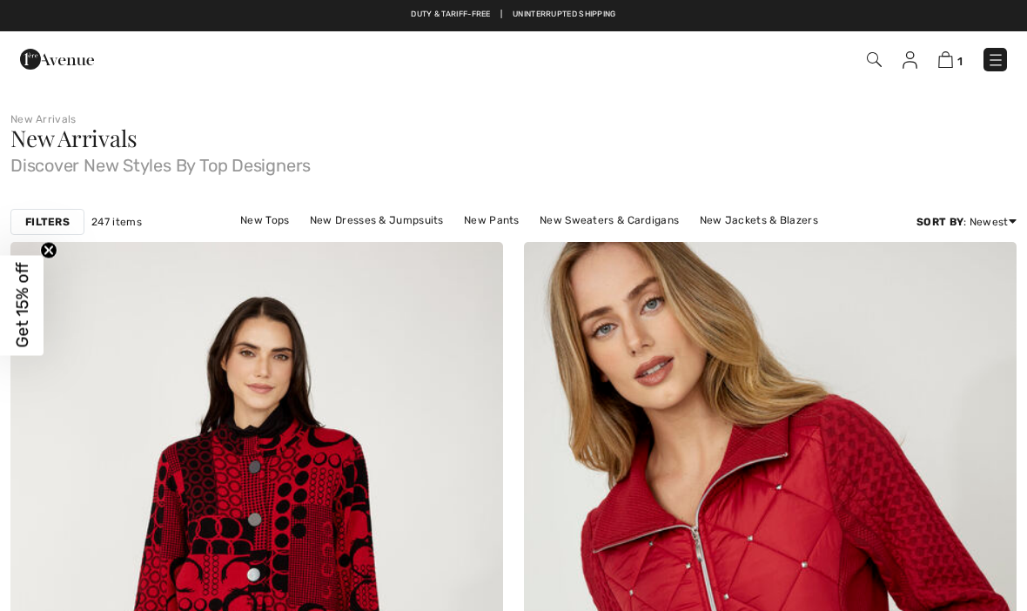
checkbox input "true"
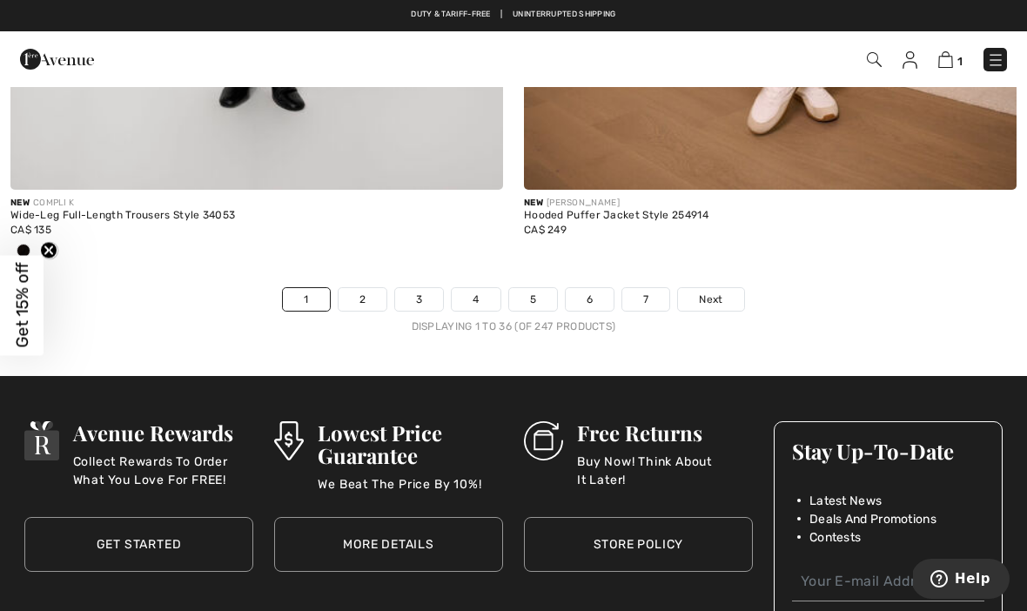
scroll to position [15025, 0]
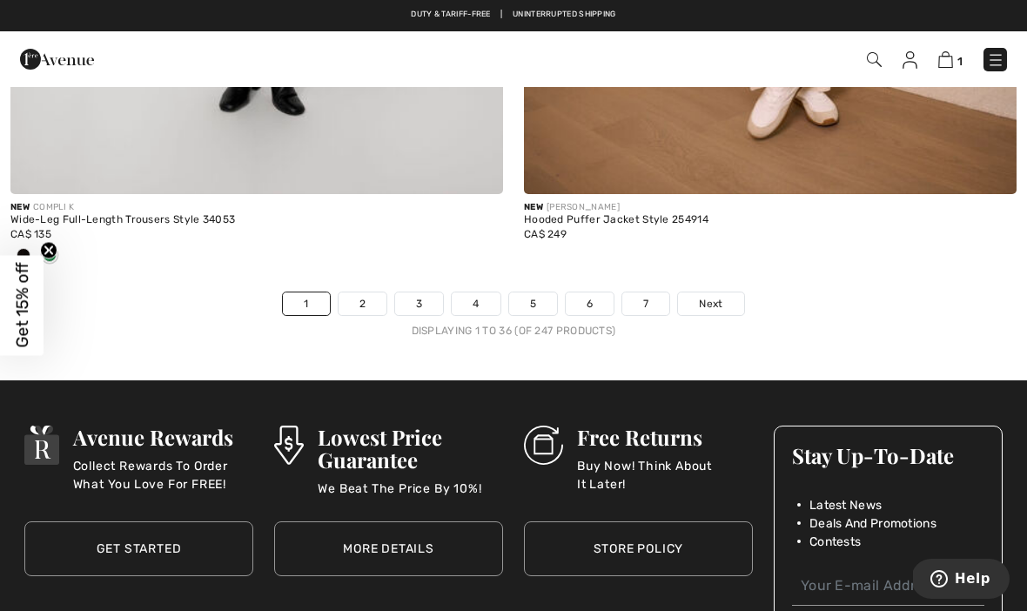
click at [367, 297] on link "2" at bounding box center [363, 303] width 48 height 23
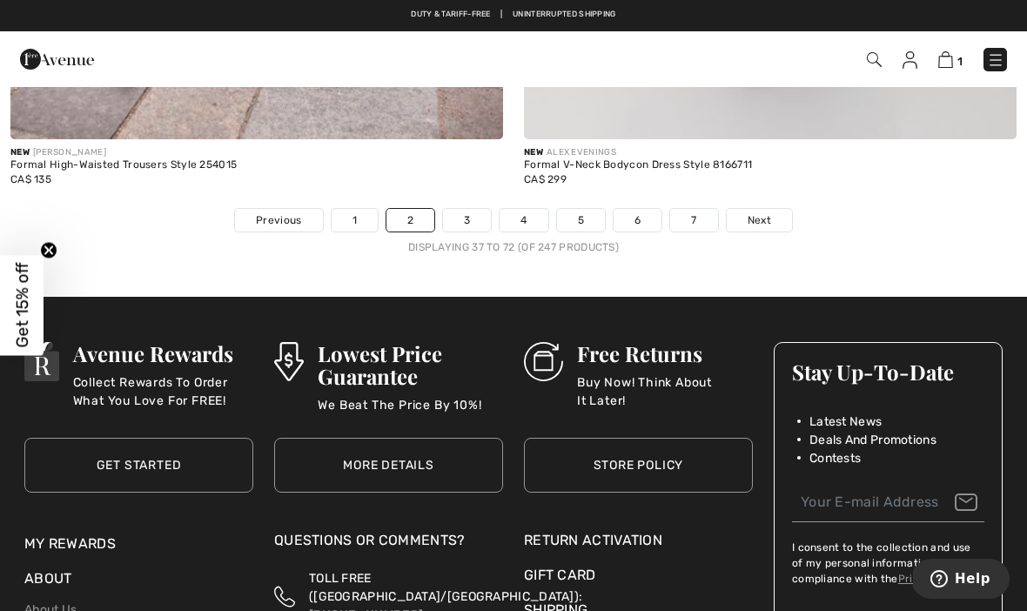
scroll to position [15176, 0]
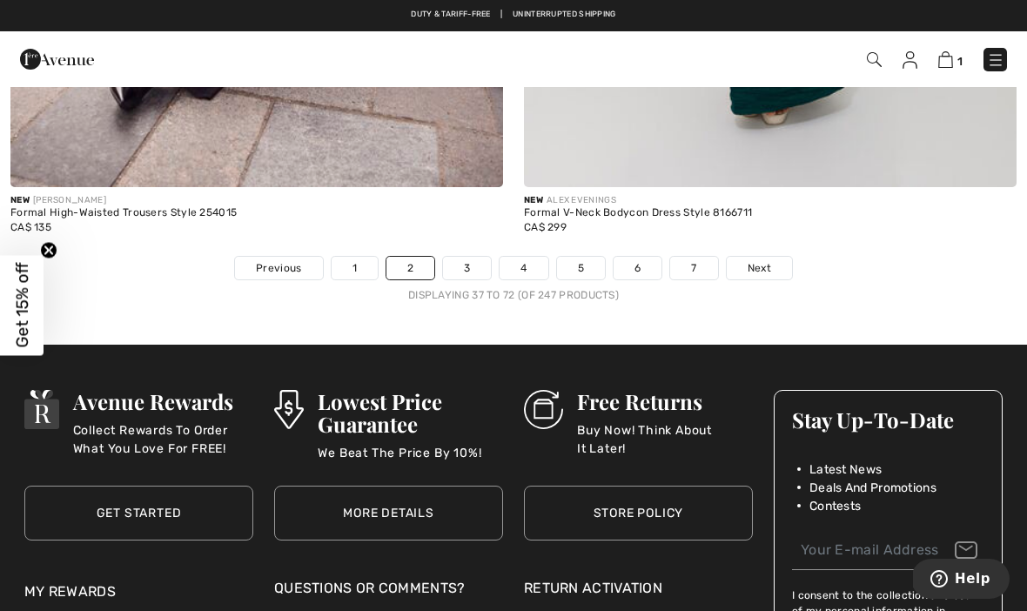
click at [470, 265] on link "3" at bounding box center [467, 268] width 48 height 23
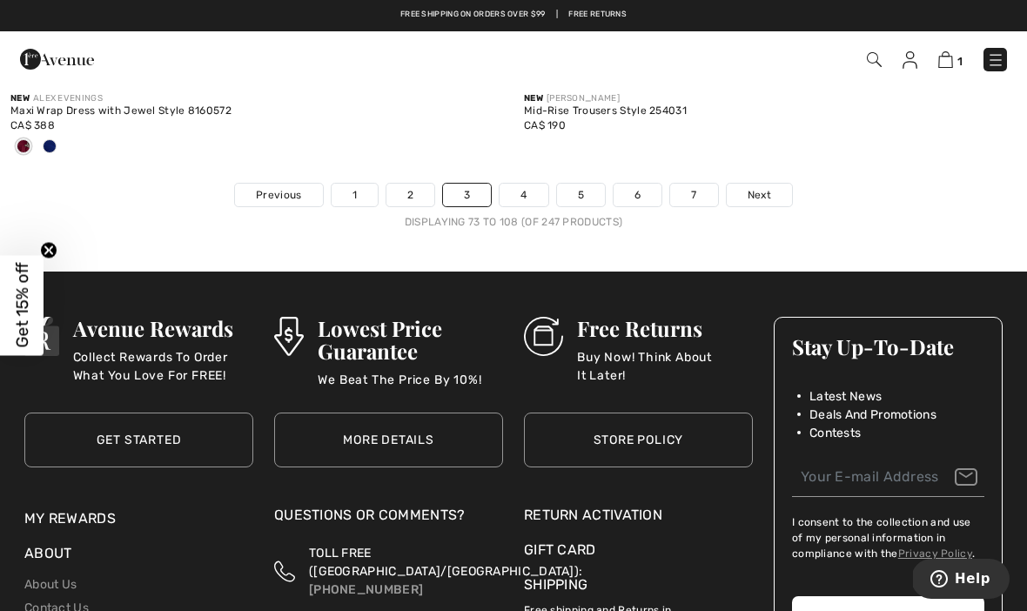
scroll to position [15207, 0]
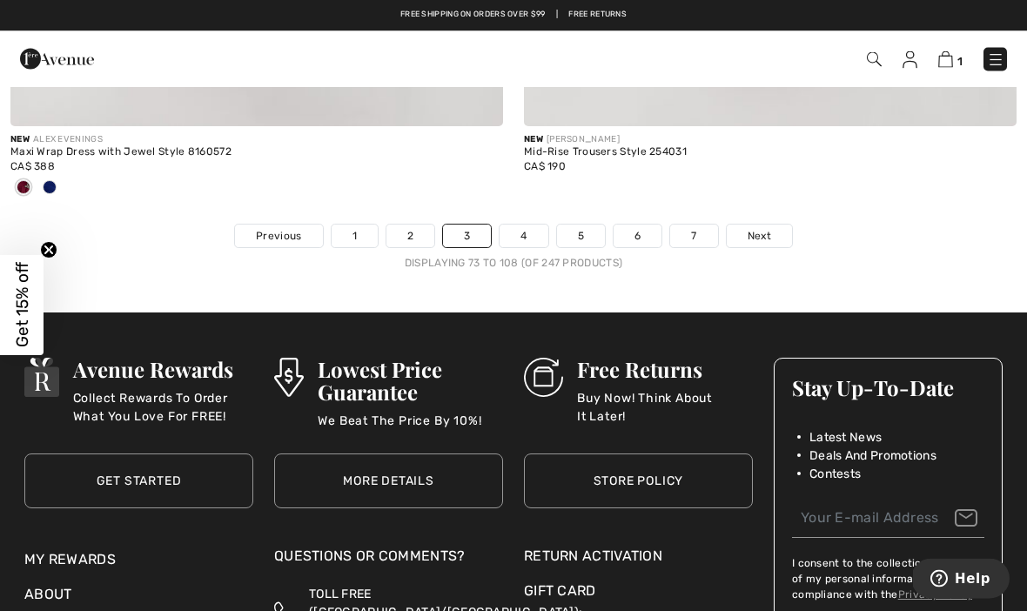
click at [524, 232] on link "4" at bounding box center [524, 236] width 48 height 23
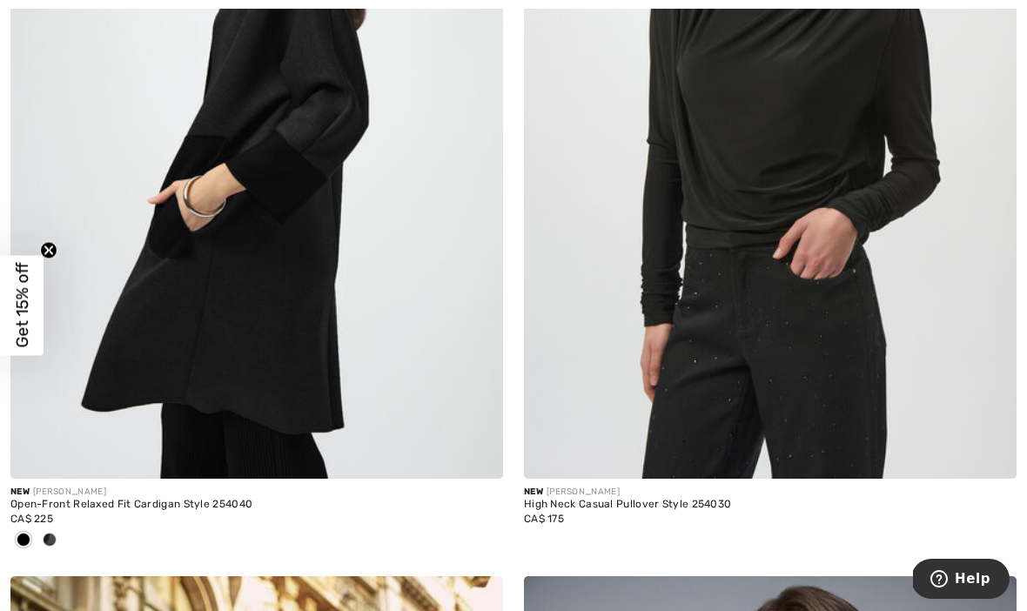
scroll to position [13200, 0]
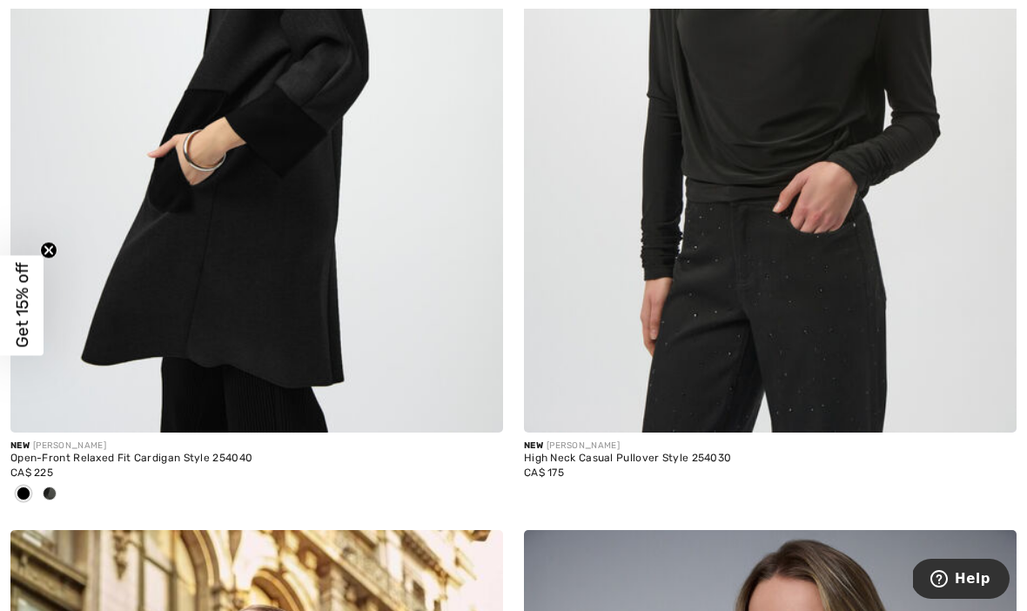
click at [242, 465] on div "CA$ 225" at bounding box center [256, 473] width 493 height 16
click at [293, 325] on img at bounding box center [256, 63] width 493 height 739
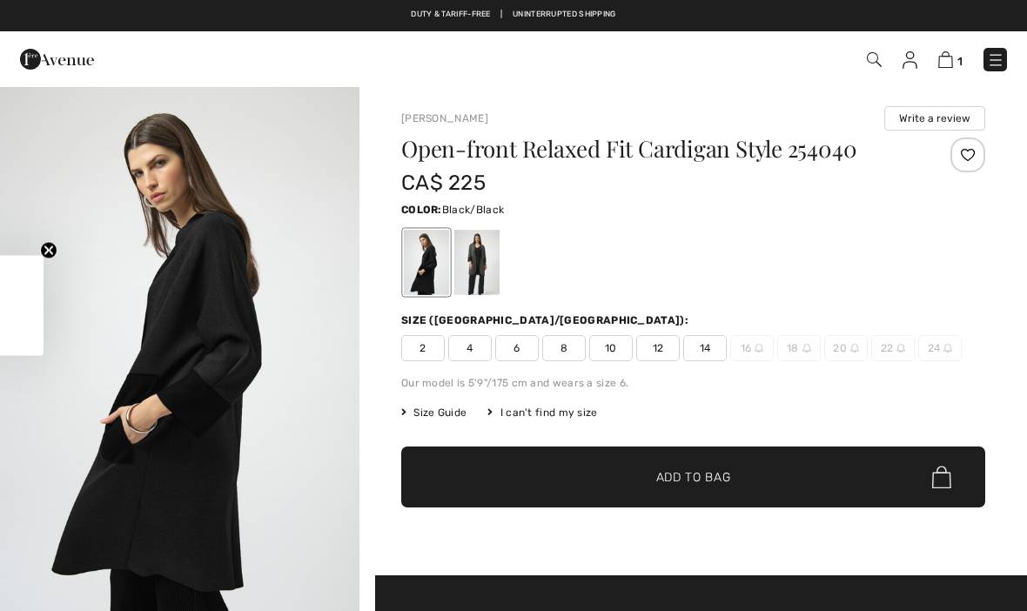
checkbox input "true"
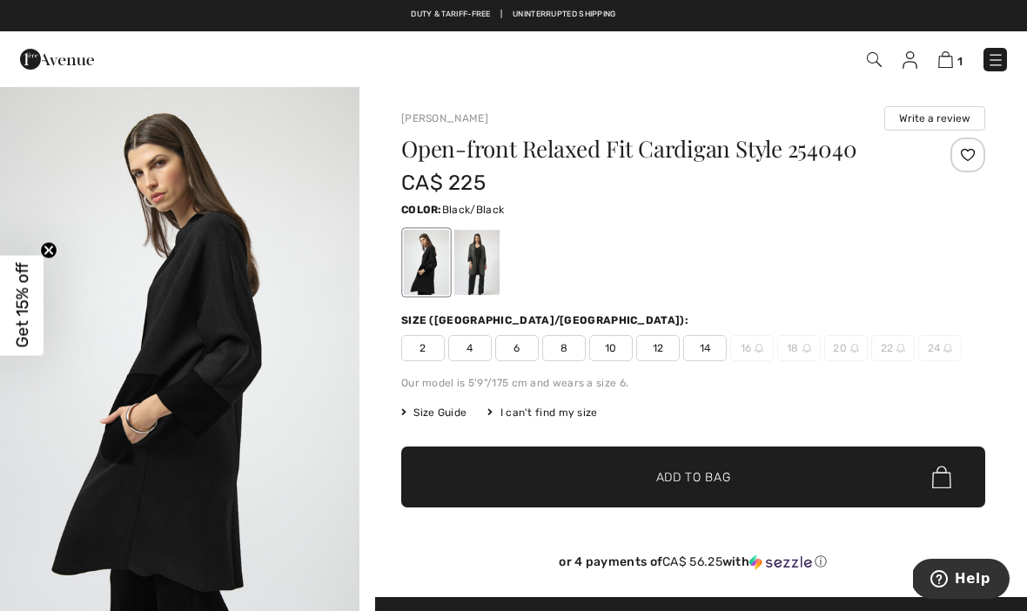
click at [478, 264] on div at bounding box center [476, 262] width 45 height 65
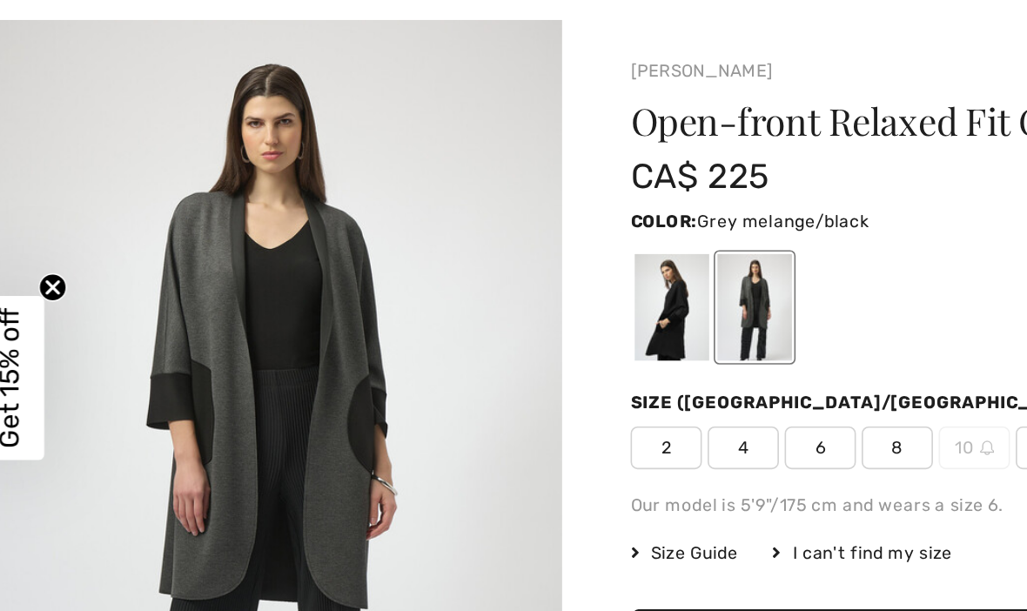
click at [415, 230] on div at bounding box center [426, 262] width 45 height 65
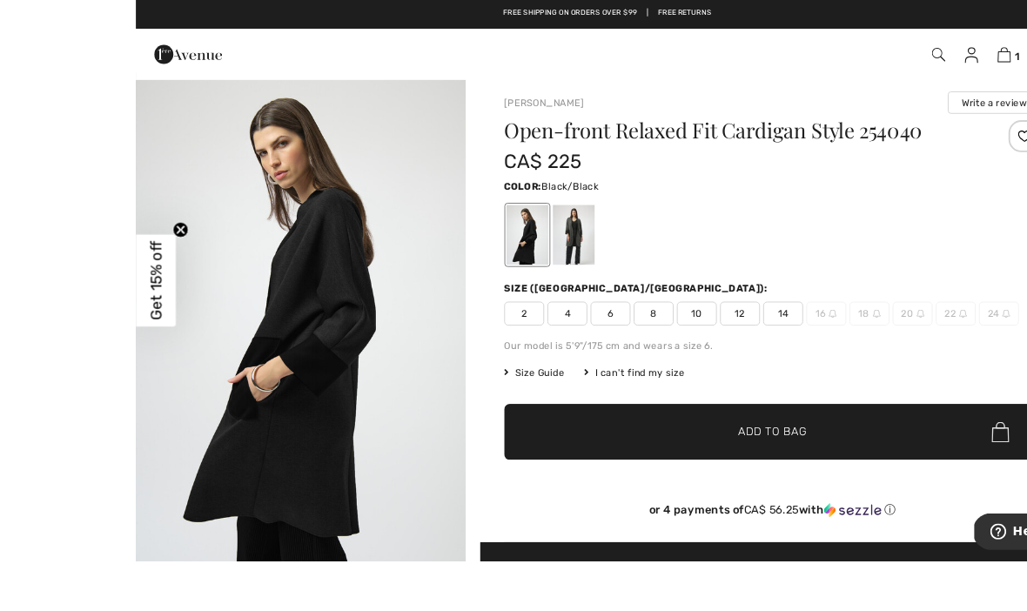
scroll to position [47, 0]
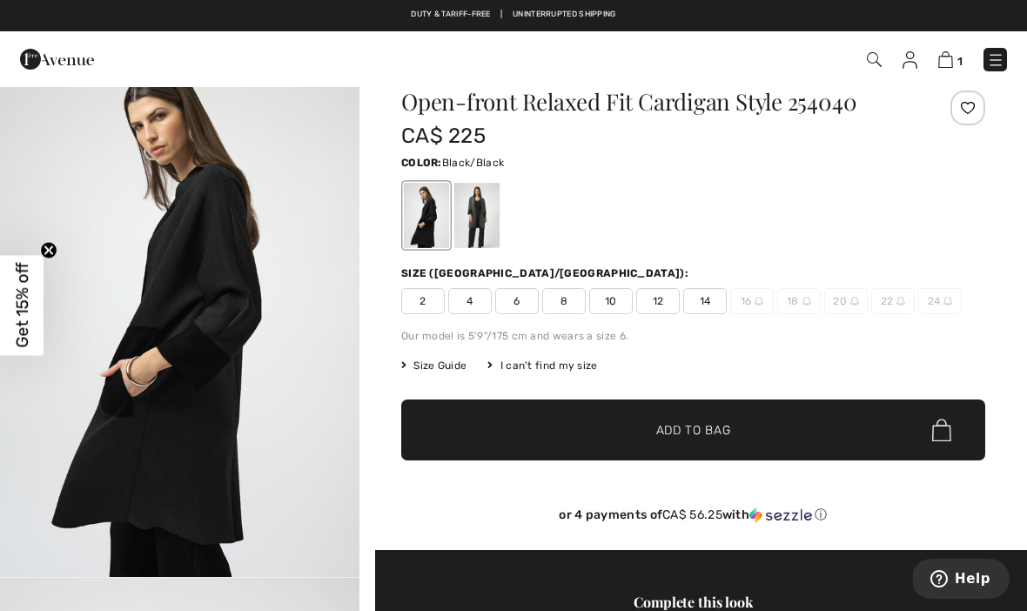
click at [484, 224] on div at bounding box center [476, 215] width 45 height 65
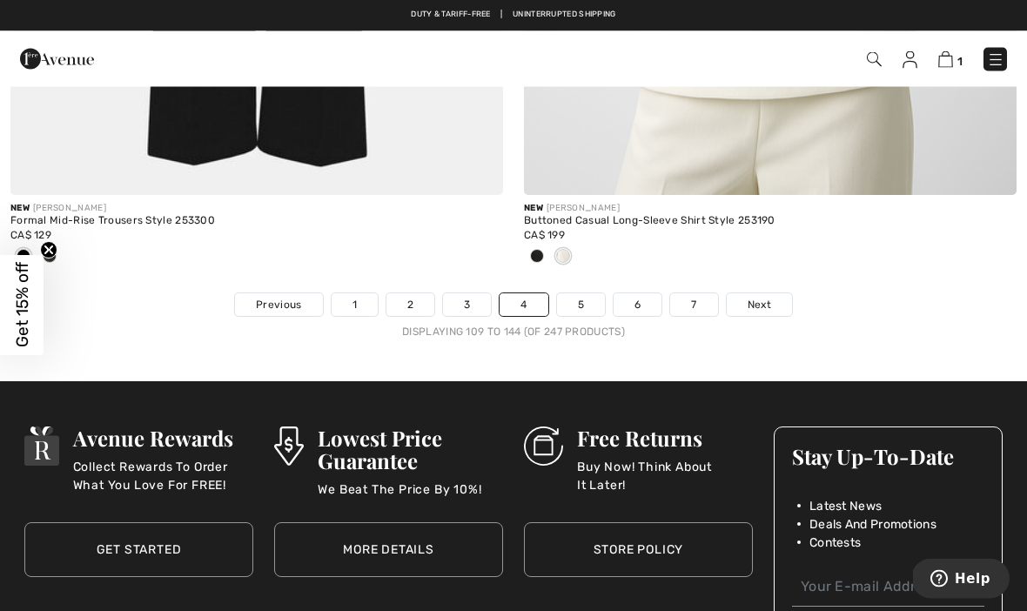
scroll to position [15111, 0]
click at [572, 298] on link "5" at bounding box center [581, 304] width 48 height 23
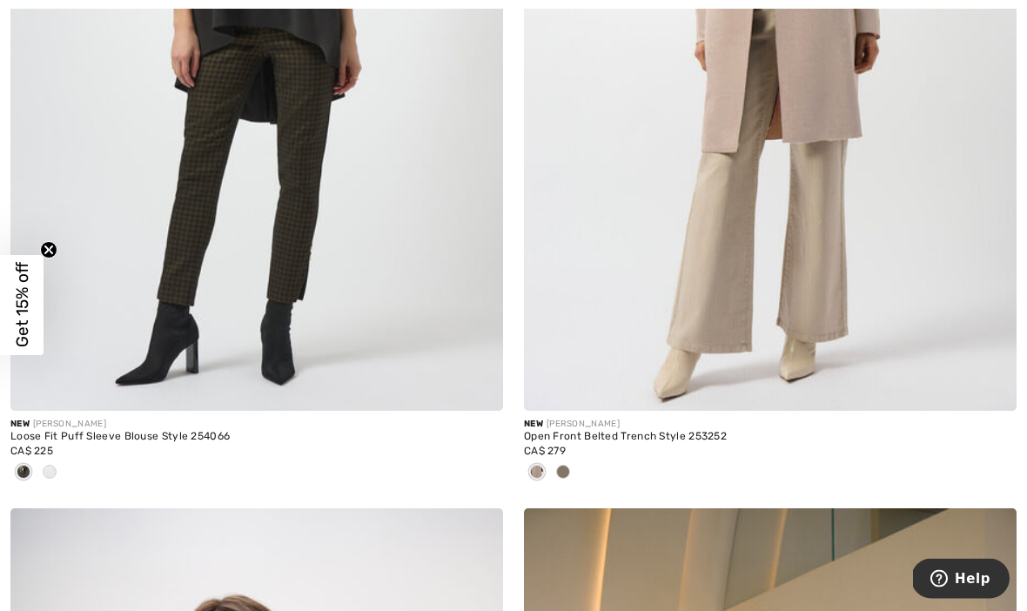
scroll to position [3019, 0]
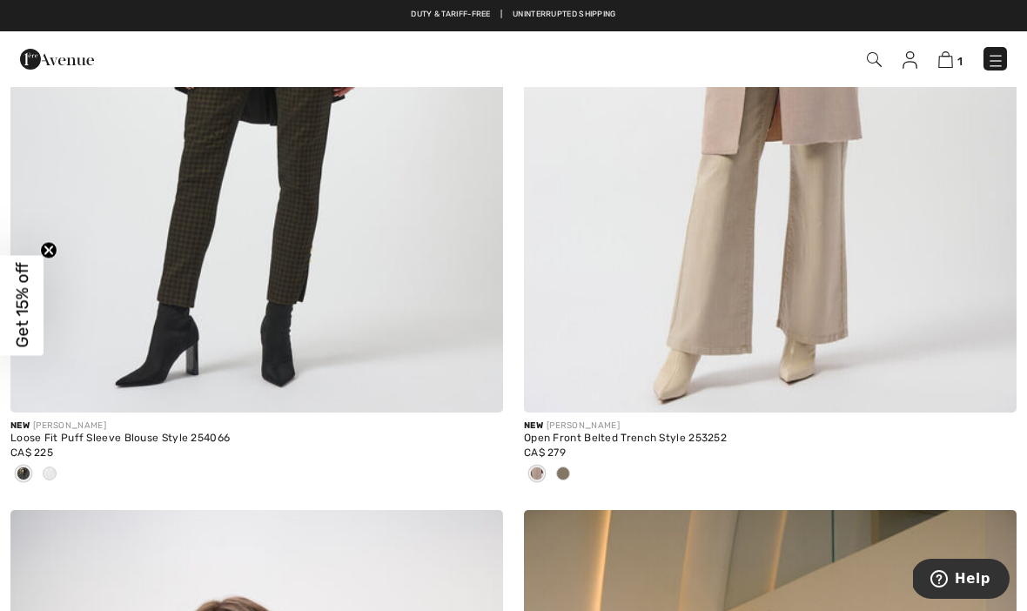
click at [564, 473] on span at bounding box center [563, 474] width 14 height 14
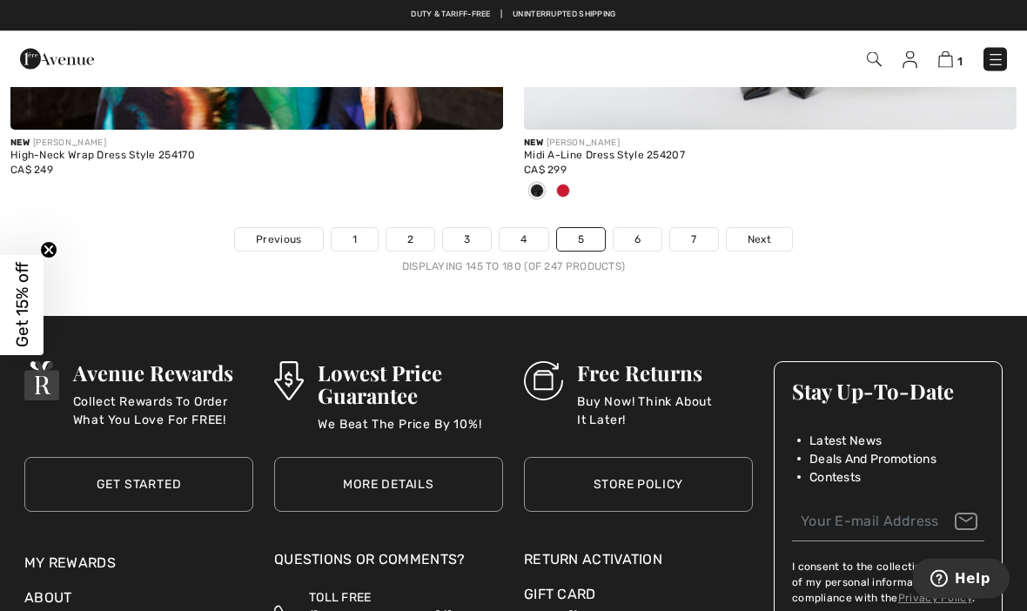
scroll to position [15159, 0]
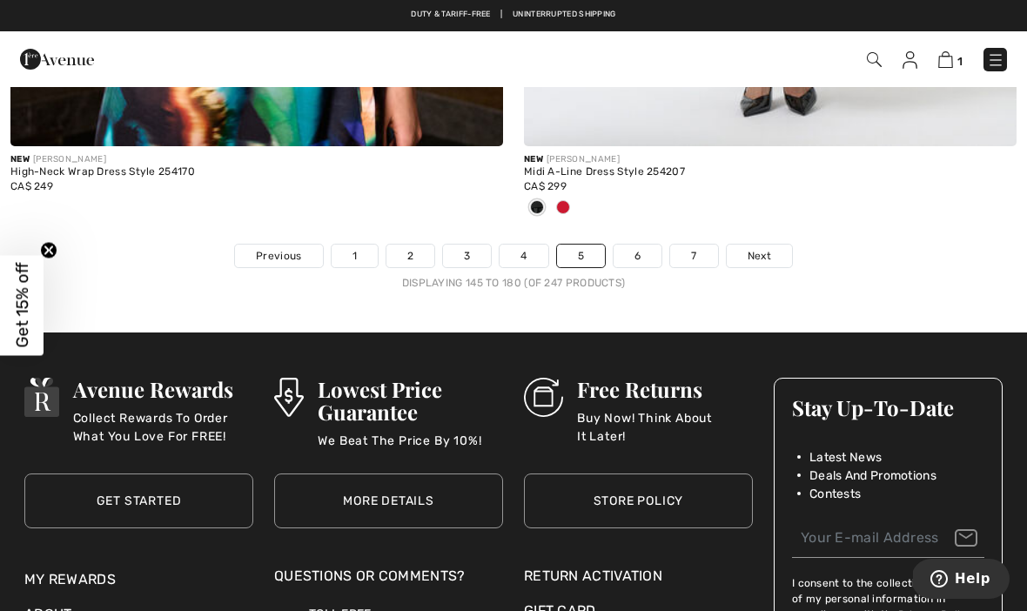
click at [645, 253] on link "6" at bounding box center [638, 256] width 48 height 23
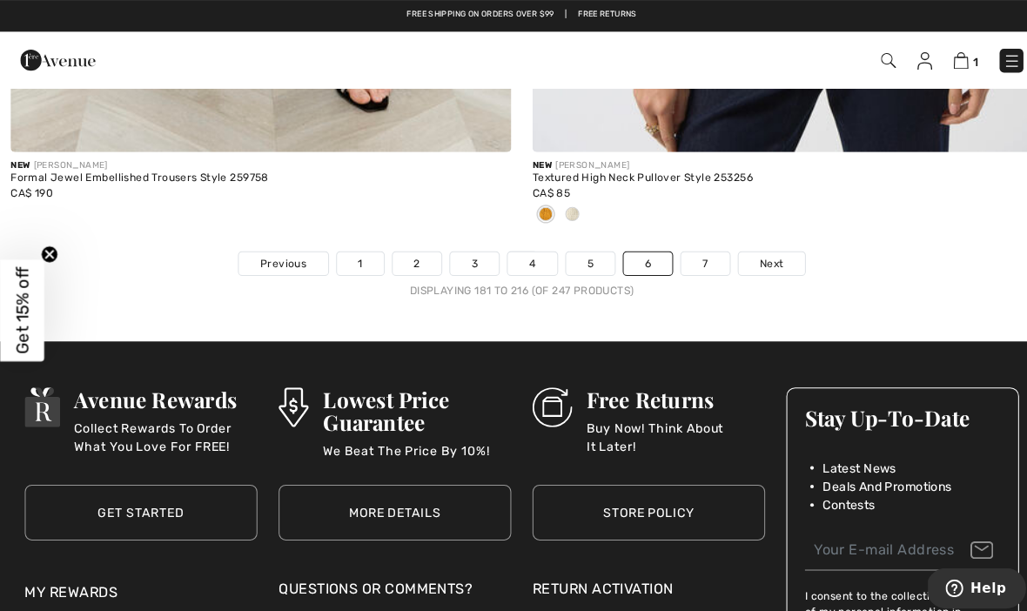
scroll to position [15156, 0]
click at [695, 257] on link "7" at bounding box center [693, 259] width 47 height 23
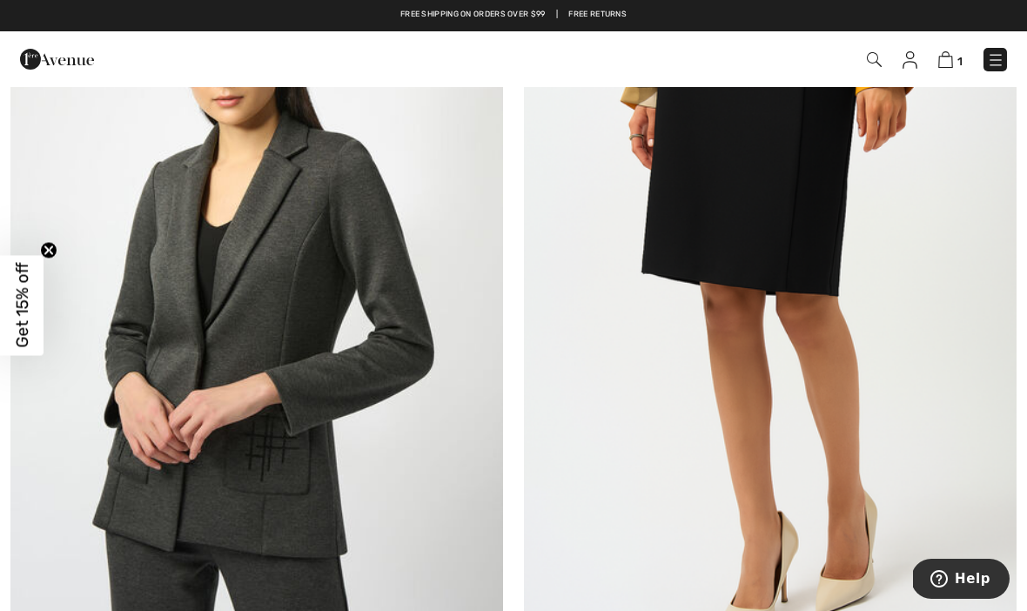
scroll to position [6189, 0]
